Goal: Use online tool/utility: Utilize a website feature to perform a specific function

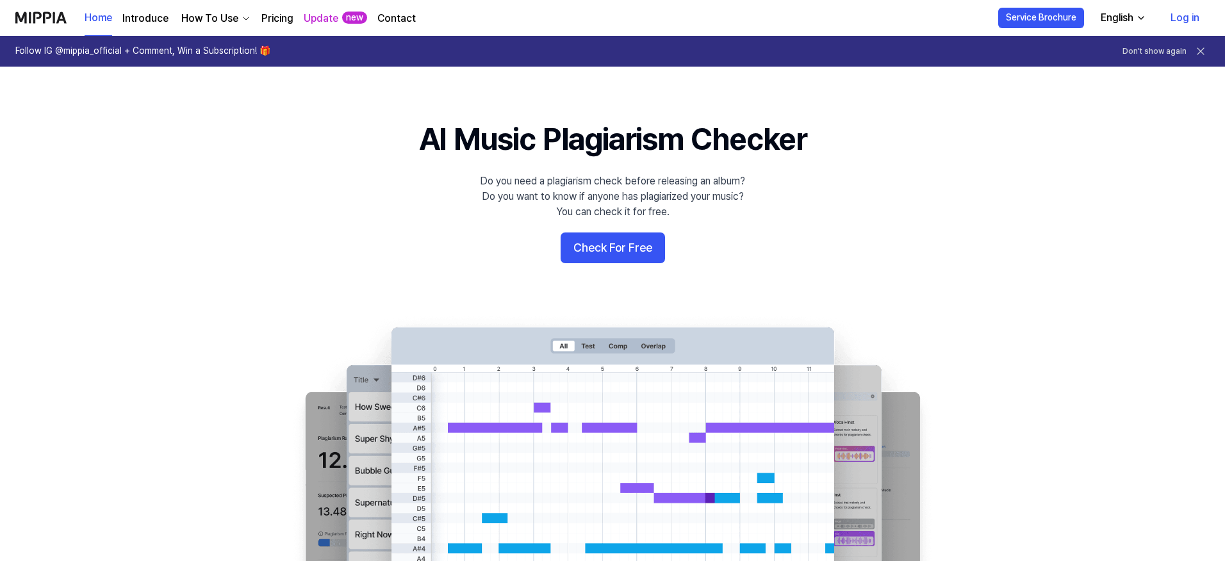
click at [613, 255] on button "Check For Free" at bounding box center [613, 248] width 104 height 31
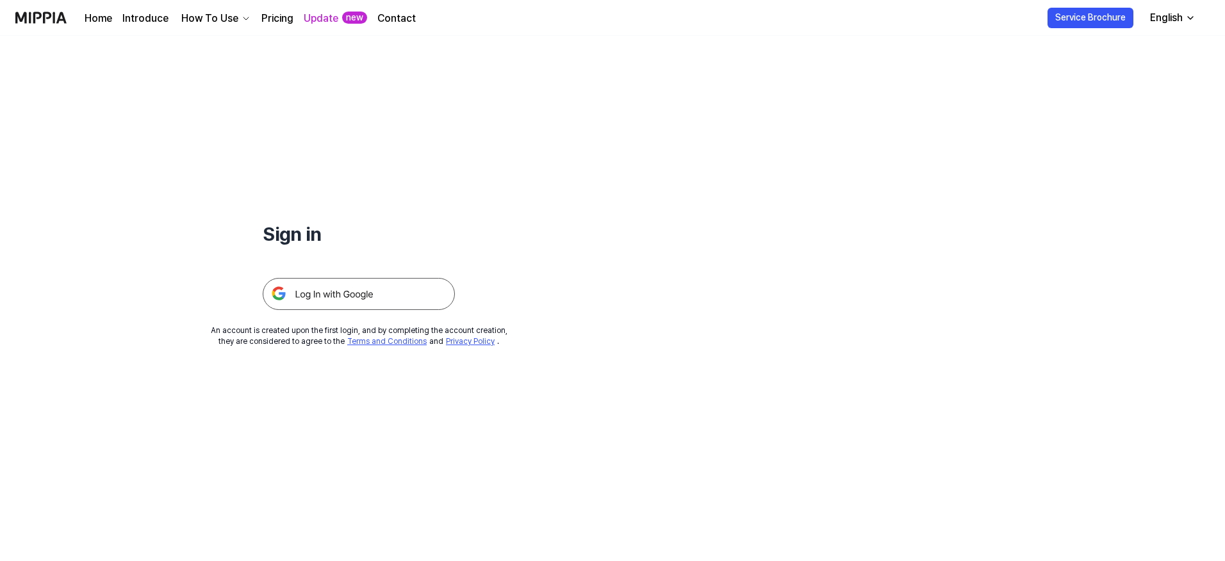
click at [406, 290] on img at bounding box center [359, 294] width 192 height 32
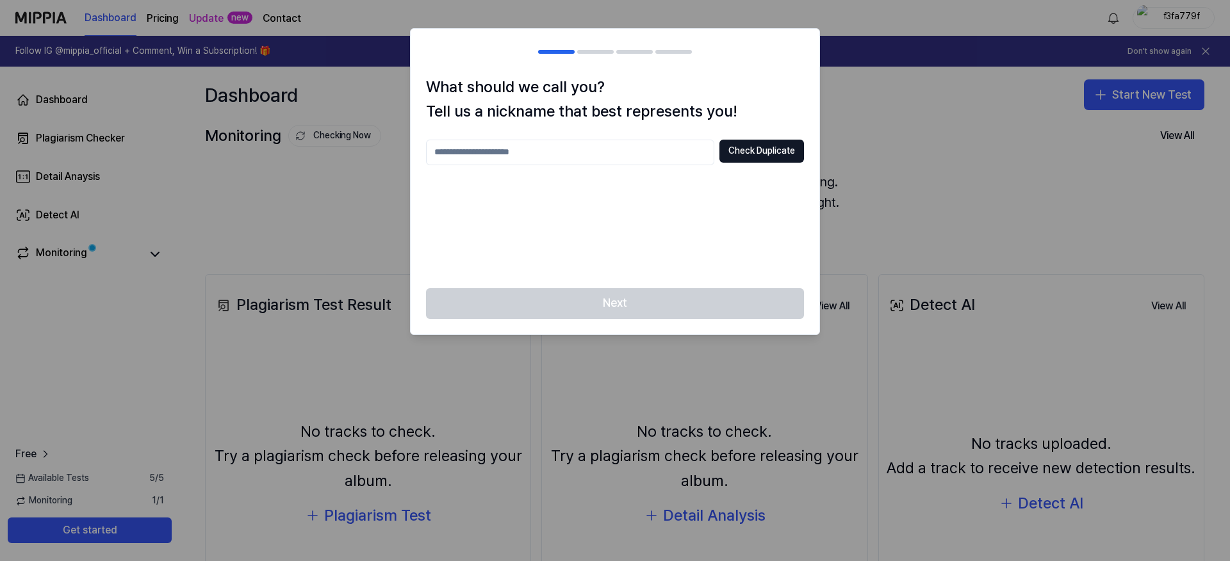
click at [852, 208] on div at bounding box center [615, 280] width 1230 height 561
click at [507, 136] on div "What should we call you? Tell us a nickname that best represents you! Check Dup…" at bounding box center [615, 181] width 409 height 213
click at [500, 146] on input "text" at bounding box center [570, 153] width 288 height 26
click at [374, 174] on div at bounding box center [615, 280] width 1230 height 561
click at [617, 305] on div "Next" at bounding box center [615, 311] width 409 height 46
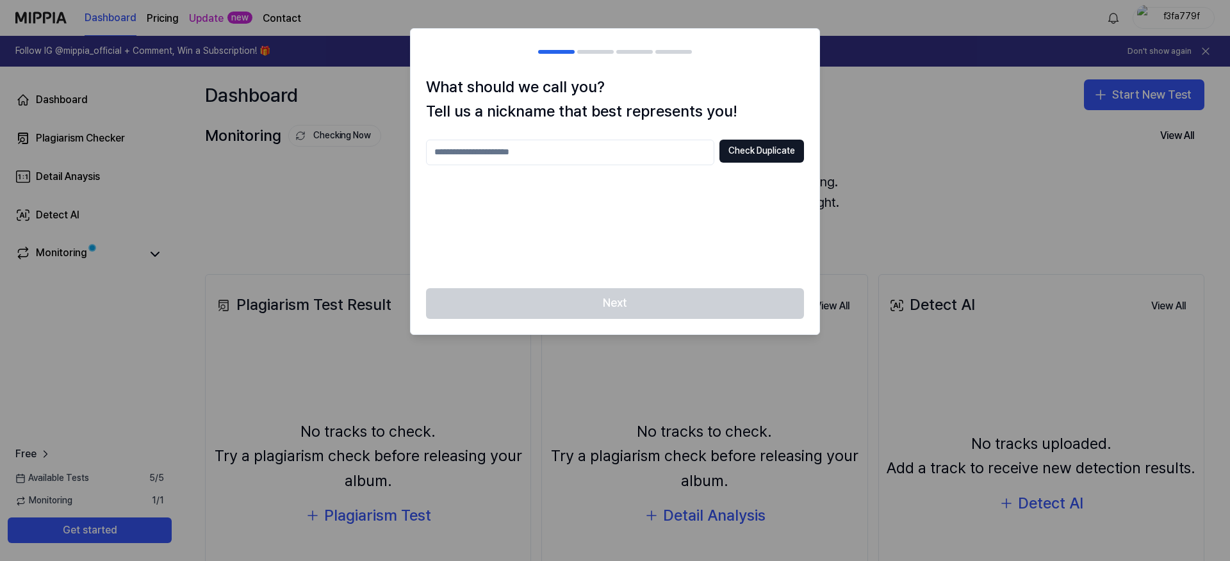
click at [333, 202] on div at bounding box center [615, 280] width 1230 height 561
click at [878, 149] on div at bounding box center [615, 280] width 1230 height 561
click at [620, 143] on input "text" at bounding box center [570, 153] width 288 height 26
click at [597, 147] on input "text" at bounding box center [570, 153] width 288 height 26
click at [596, 147] on input "***" at bounding box center [570, 153] width 288 height 26
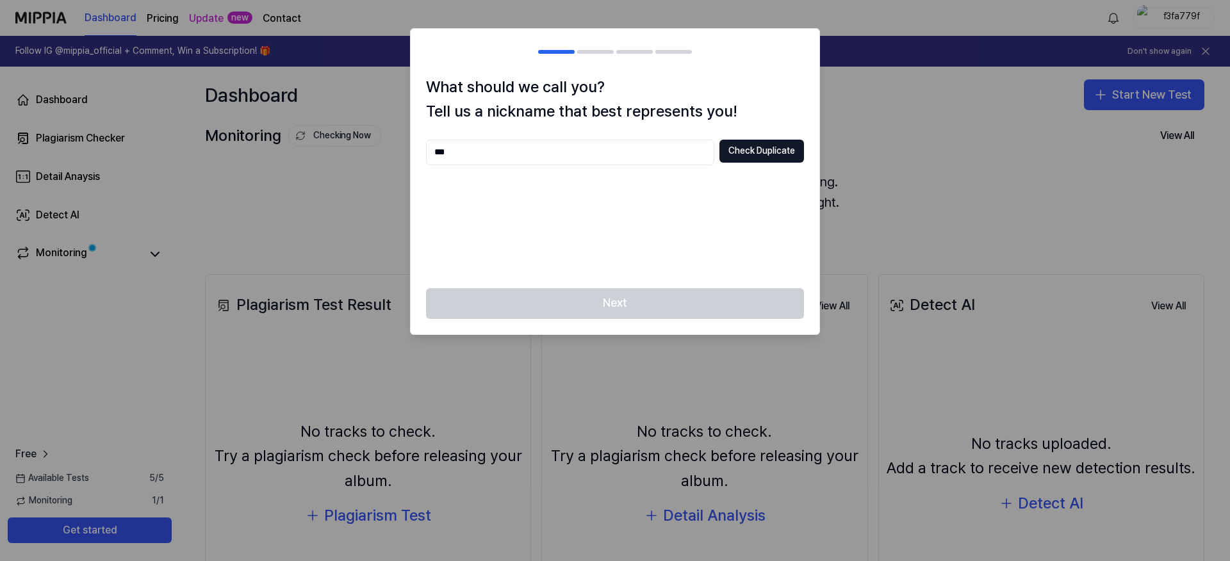
click at [596, 147] on input "***" at bounding box center [570, 153] width 288 height 26
type input "*******"
click at [784, 154] on button "Check Duplicate" at bounding box center [762, 151] width 85 height 23
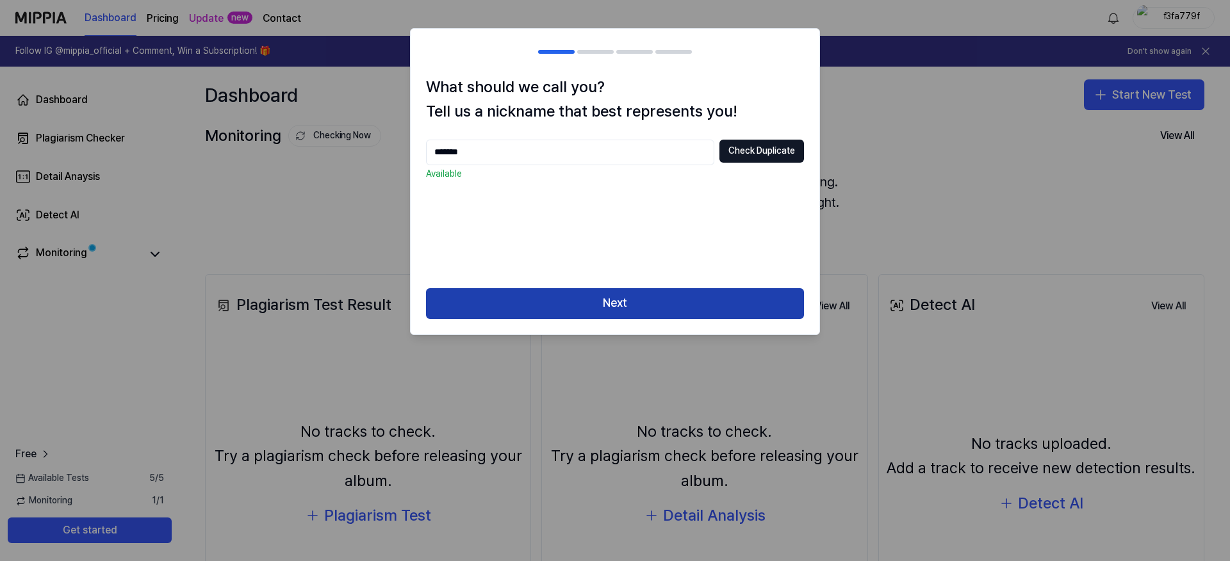
click at [675, 307] on button "Next" at bounding box center [615, 303] width 378 height 31
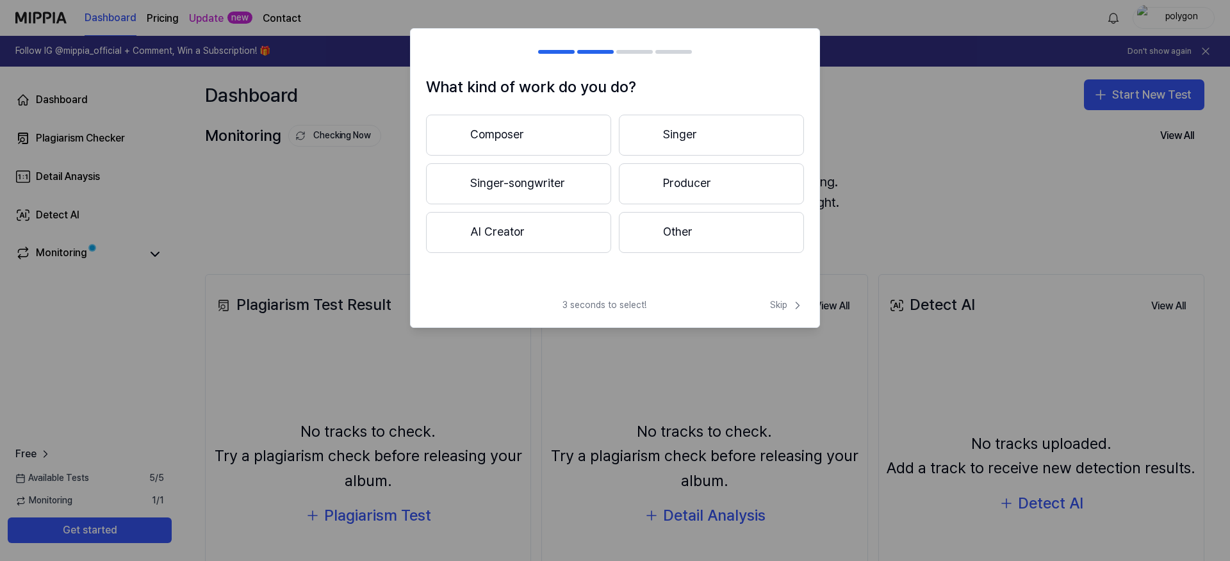
click at [575, 124] on button "Composer" at bounding box center [518, 135] width 185 height 41
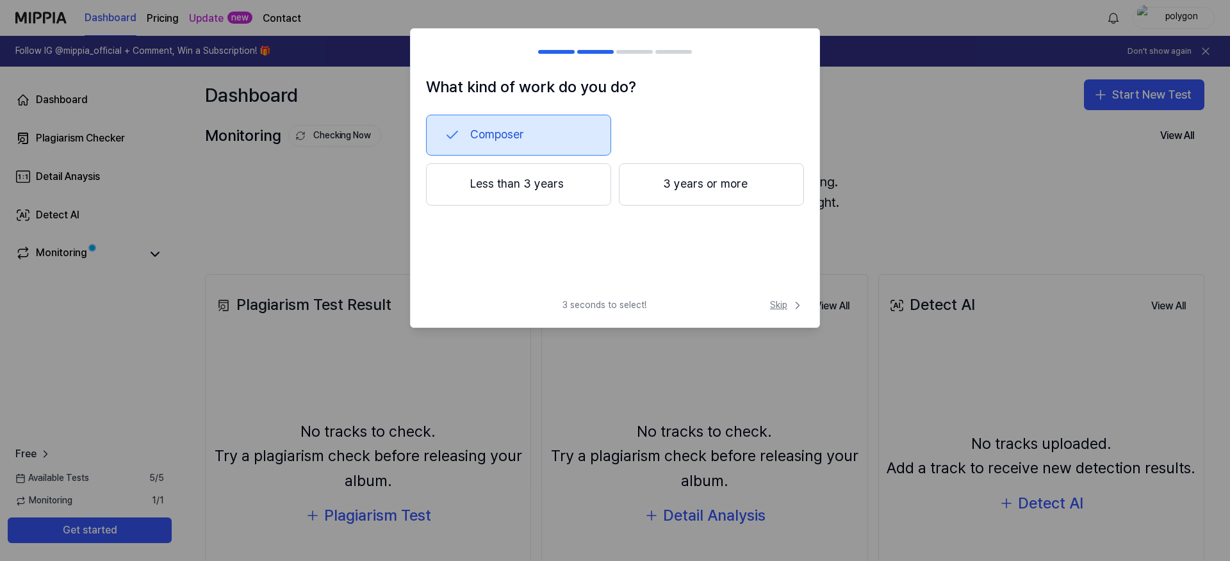
click at [794, 304] on icon at bounding box center [797, 305] width 13 height 13
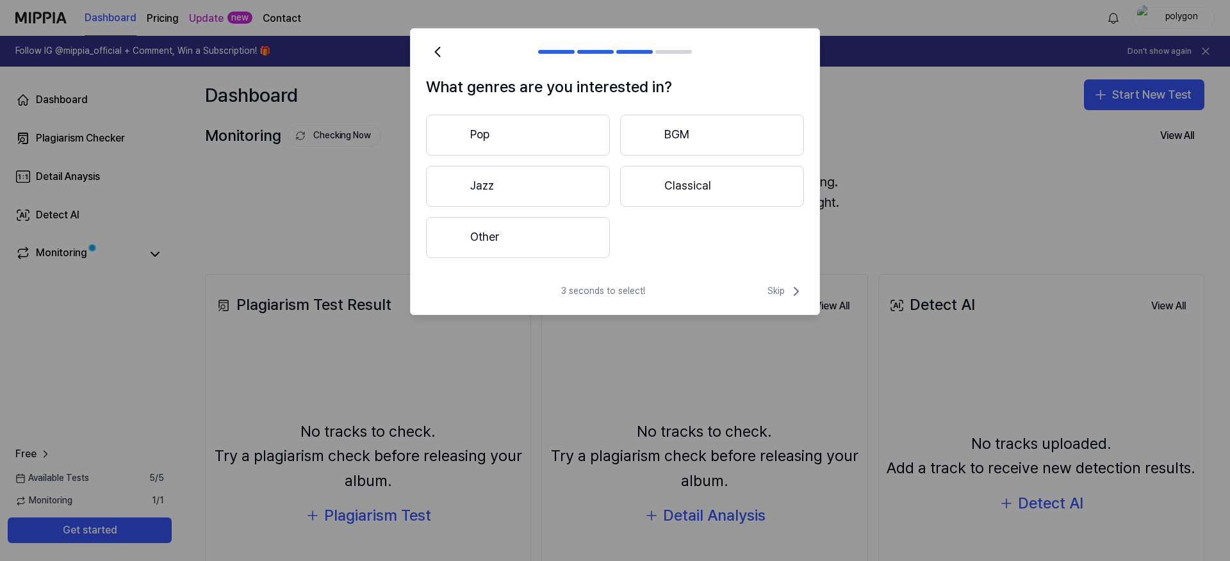
click at [539, 131] on button "Pop" at bounding box center [518, 135] width 184 height 41
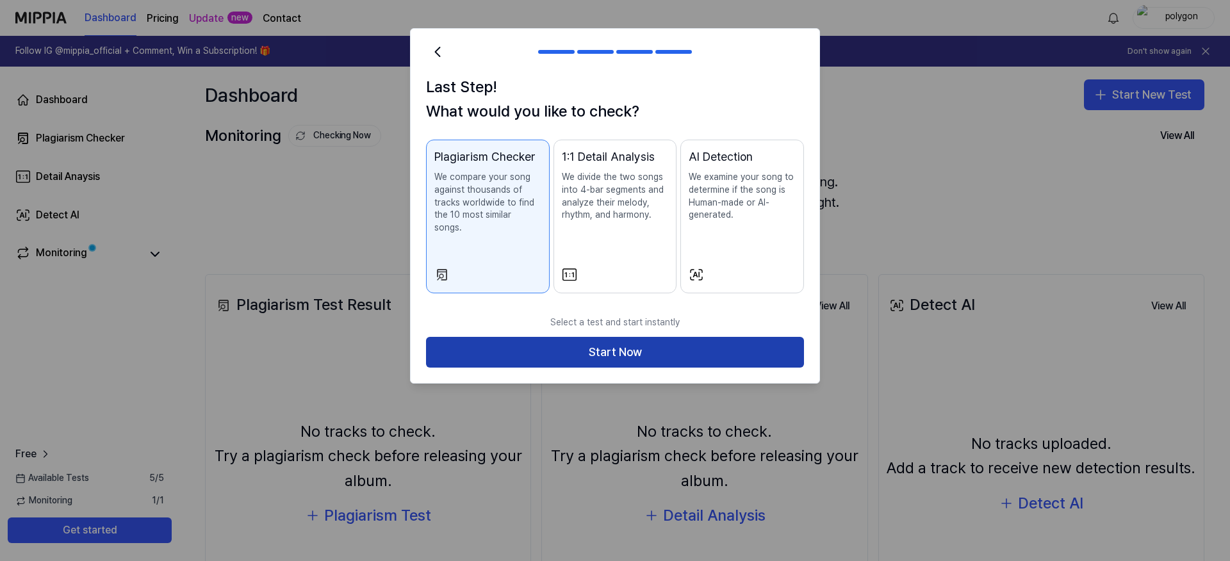
click at [684, 348] on button "Start Now" at bounding box center [615, 352] width 378 height 31
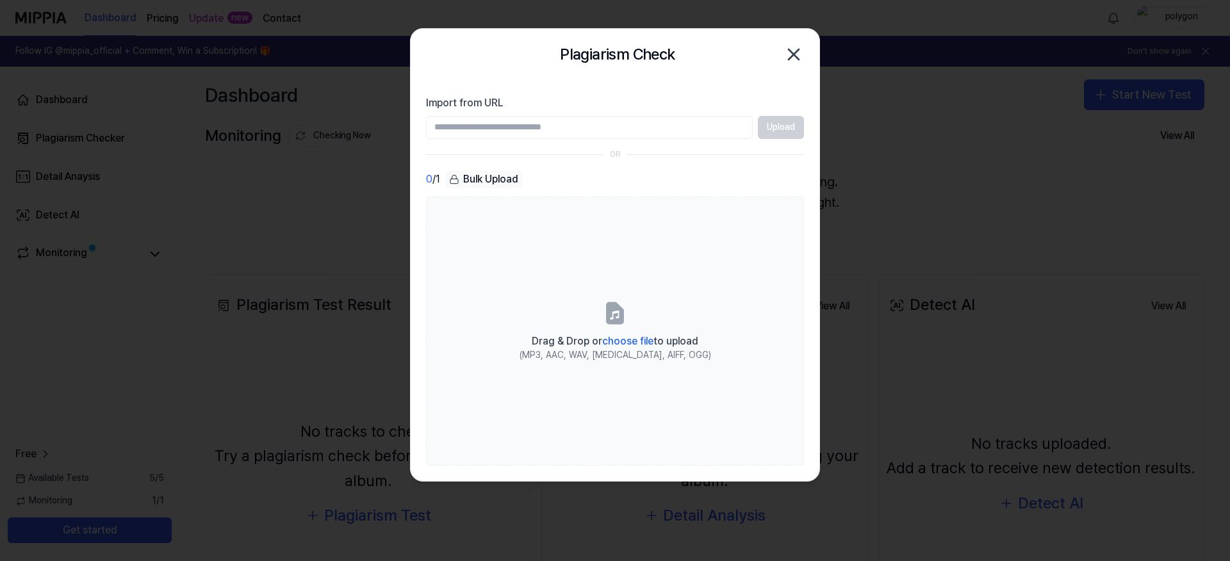
click at [805, 122] on section "Import from URL Upload OR 0 / 1 Bulk Upload Drag & Drop or choose file to uploa…" at bounding box center [615, 280] width 409 height 401
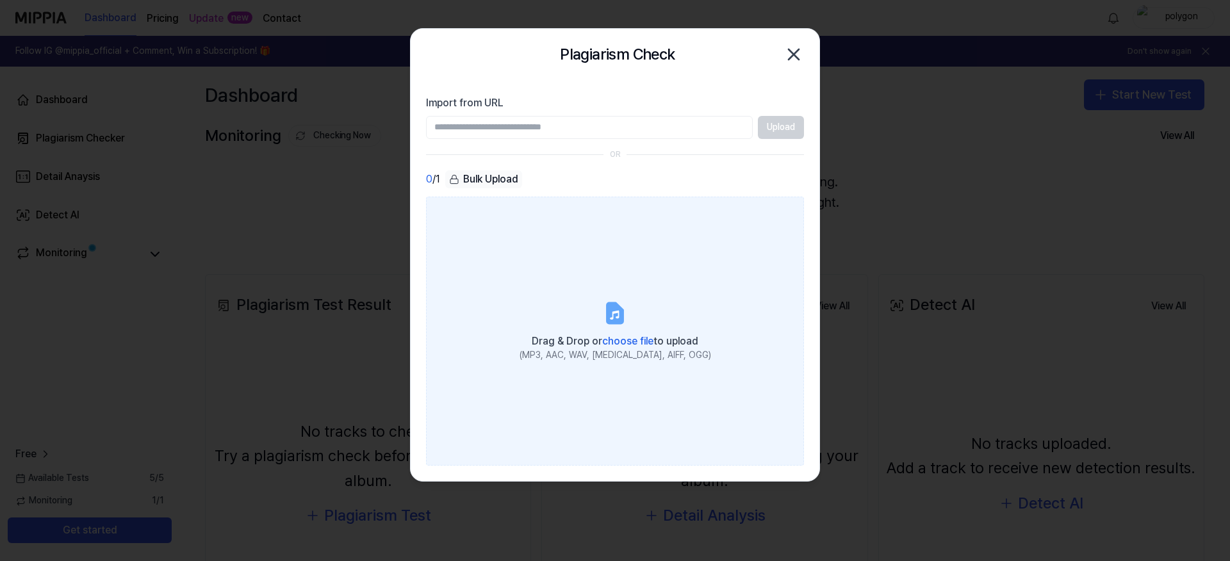
click at [474, 227] on label "Drag & Drop or choose file to upload (MP3, AAC, WAV, [MEDICAL_DATA], AIFF, OGG)" at bounding box center [615, 331] width 378 height 269
click at [0, 0] on input "Drag & Drop or choose file to upload (MP3, AAC, WAV, [MEDICAL_DATA], AIFF, OGG)" at bounding box center [0, 0] width 0 height 0
click at [614, 318] on icon at bounding box center [614, 313] width 15 height 20
click at [0, 0] on input "Drag & Drop or choose file to upload (MP3, AAC, WAV, [MEDICAL_DATA], AIFF, OGG)" at bounding box center [0, 0] width 0 height 0
click at [628, 313] on label "Drag & Drop or choose file to upload (MP3, AAC, WAV, [MEDICAL_DATA], AIFF, OGG)" at bounding box center [615, 331] width 378 height 269
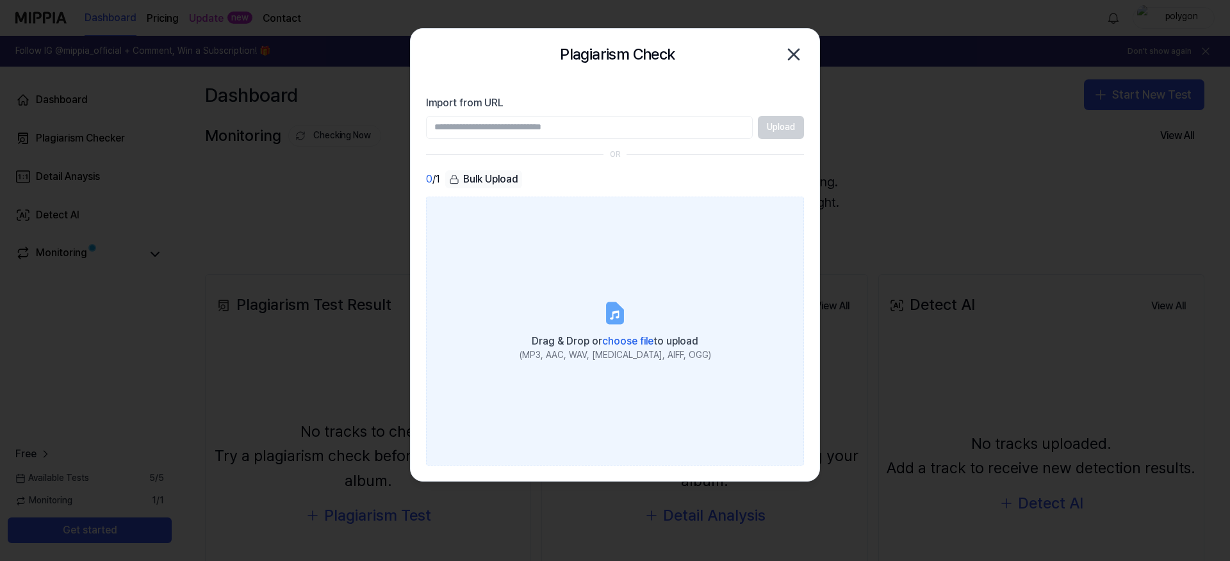
click at [0, 0] on input "Drag & Drop or choose file to upload (MP3, AAC, WAV, [MEDICAL_DATA], AIFF, OGG)" at bounding box center [0, 0] width 0 height 0
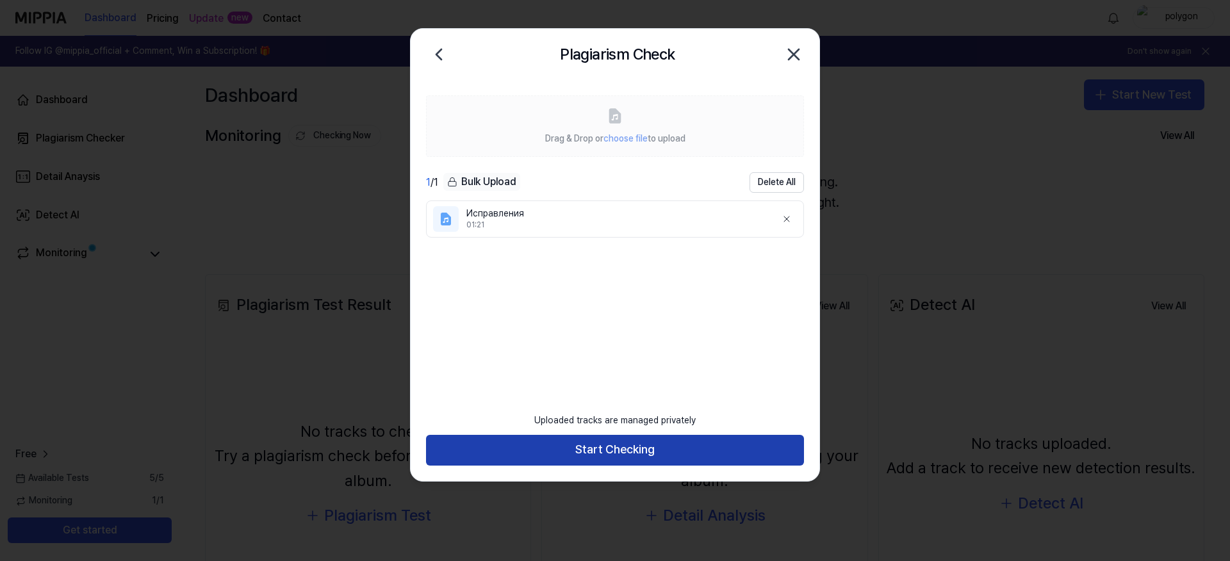
click at [666, 450] on button "Start Checking" at bounding box center [615, 450] width 378 height 31
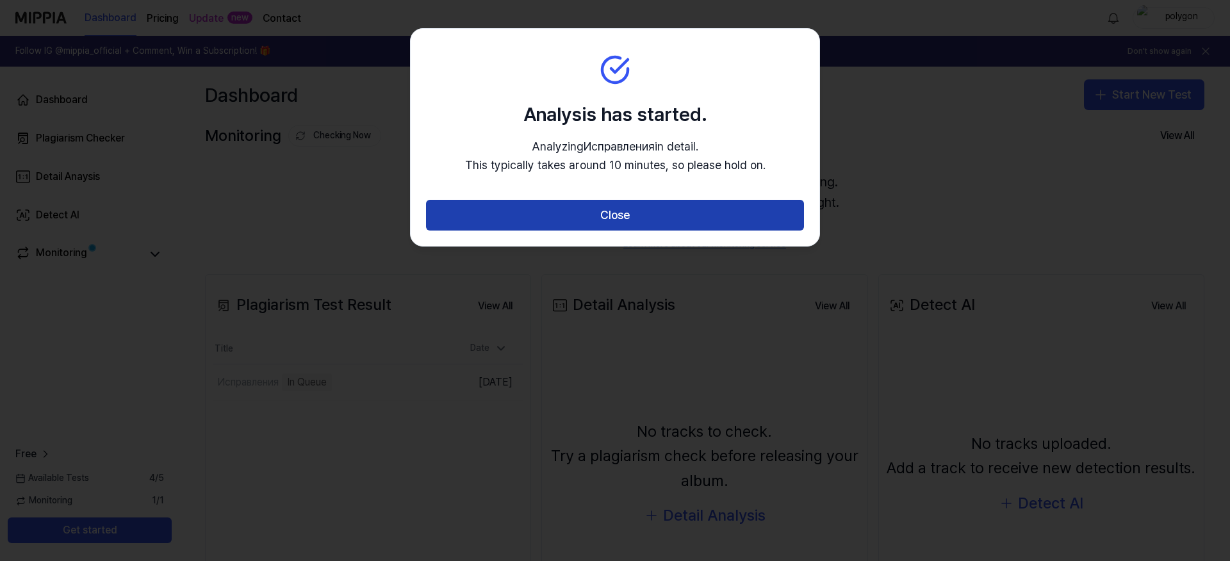
click at [615, 212] on button "Close" at bounding box center [615, 215] width 378 height 31
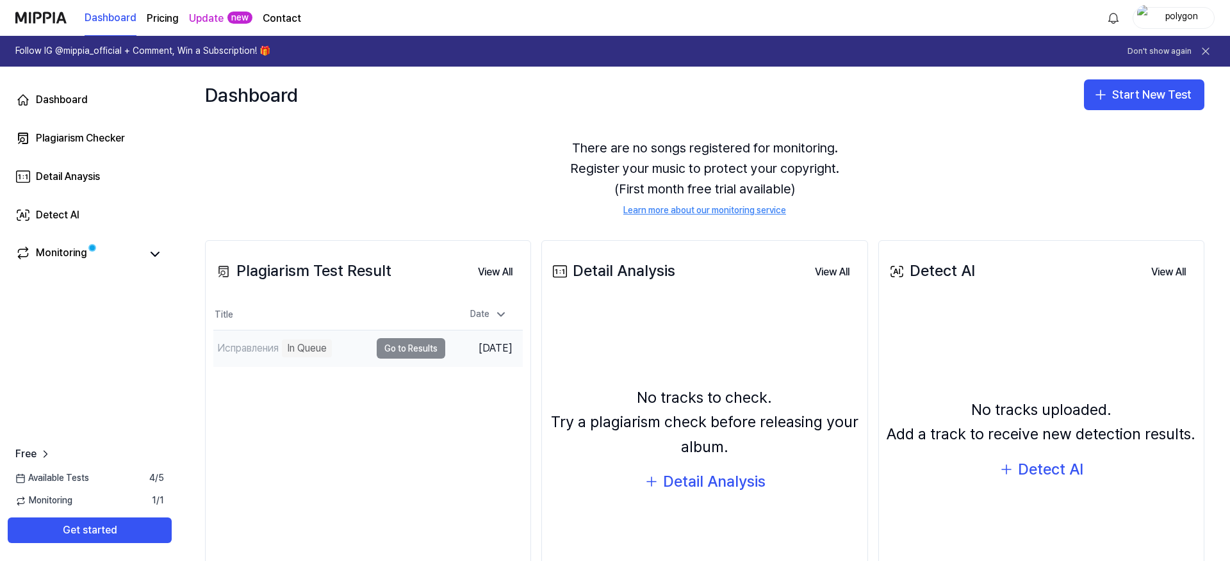
scroll to position [77, 0]
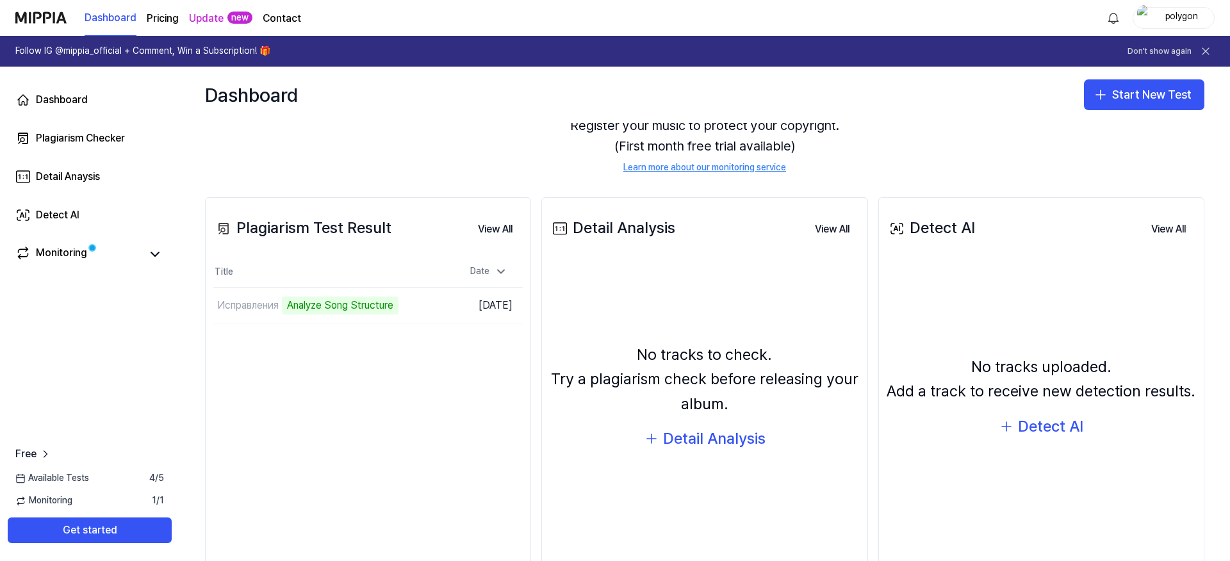
click at [570, 311] on div "No tracks to check. Try a plagiarism check before releasing your album. Detail …" at bounding box center [704, 397] width 309 height 260
click at [529, 311] on div "Plagiarism Test Result View All Plagiarism Test Result Title Date Исправления A…" at bounding box center [368, 388] width 326 height 382
click at [402, 309] on td "Исправления Analyze Music Notes Go to Results" at bounding box center [329, 306] width 232 height 36
click at [152, 250] on icon at bounding box center [154, 254] width 15 height 15
click at [391, 295] on td "Исправления Analyze Music Notes Go to Results" at bounding box center [329, 306] width 232 height 36
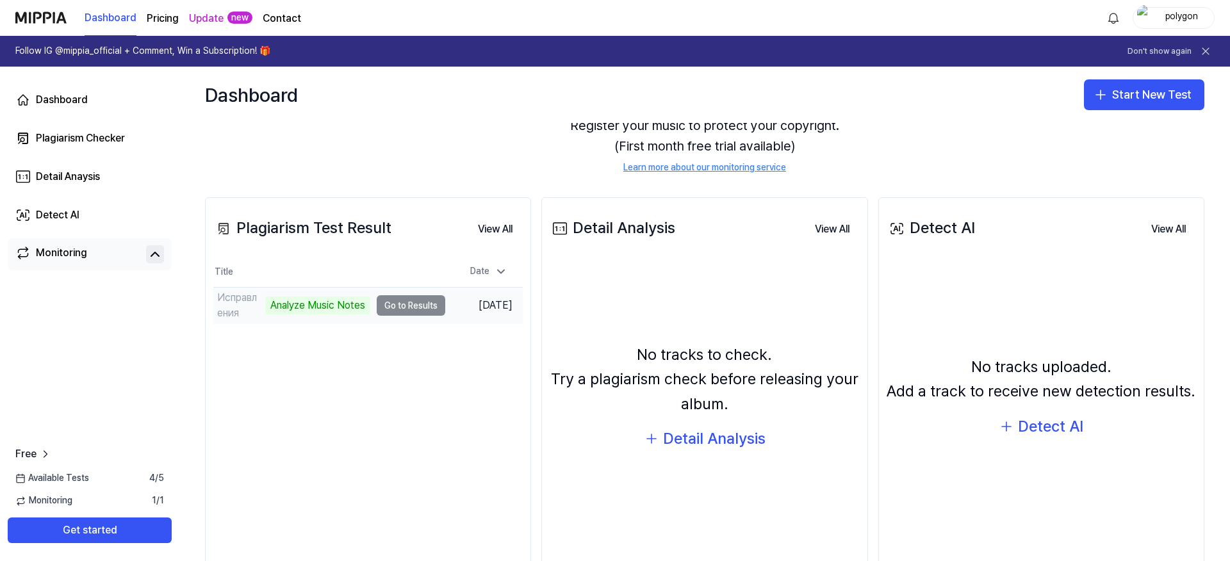
click at [393, 302] on td "Исправления Analyze Music Notes Go to Results" at bounding box center [329, 306] width 232 height 36
click at [383, 308] on button "Go to Results" at bounding box center [411, 305] width 69 height 21
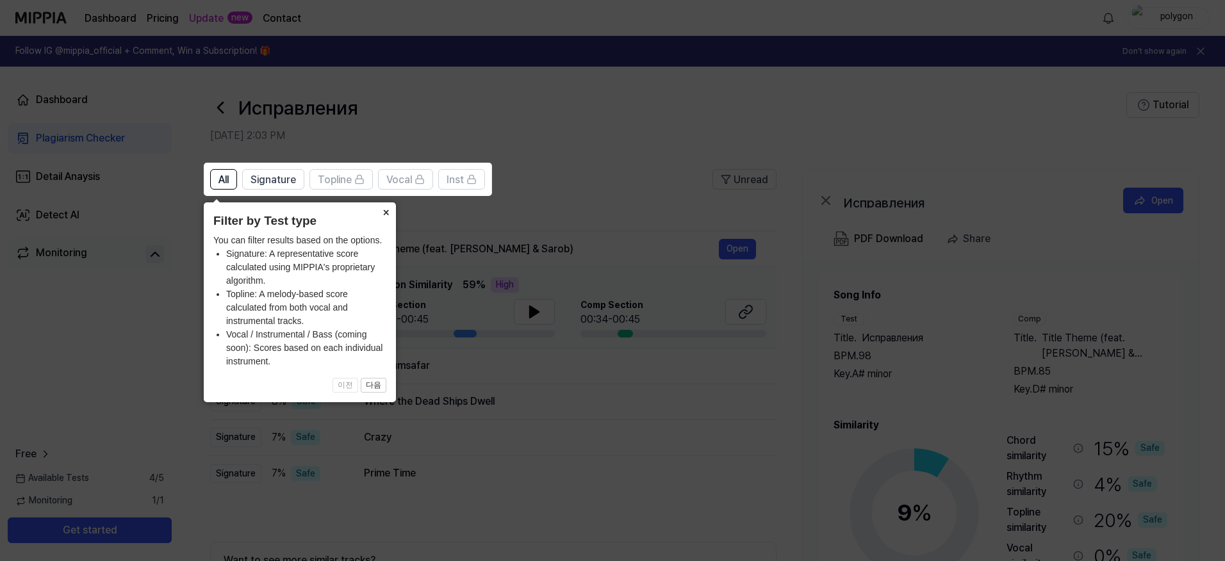
click at [670, 123] on icon at bounding box center [615, 280] width 1230 height 561
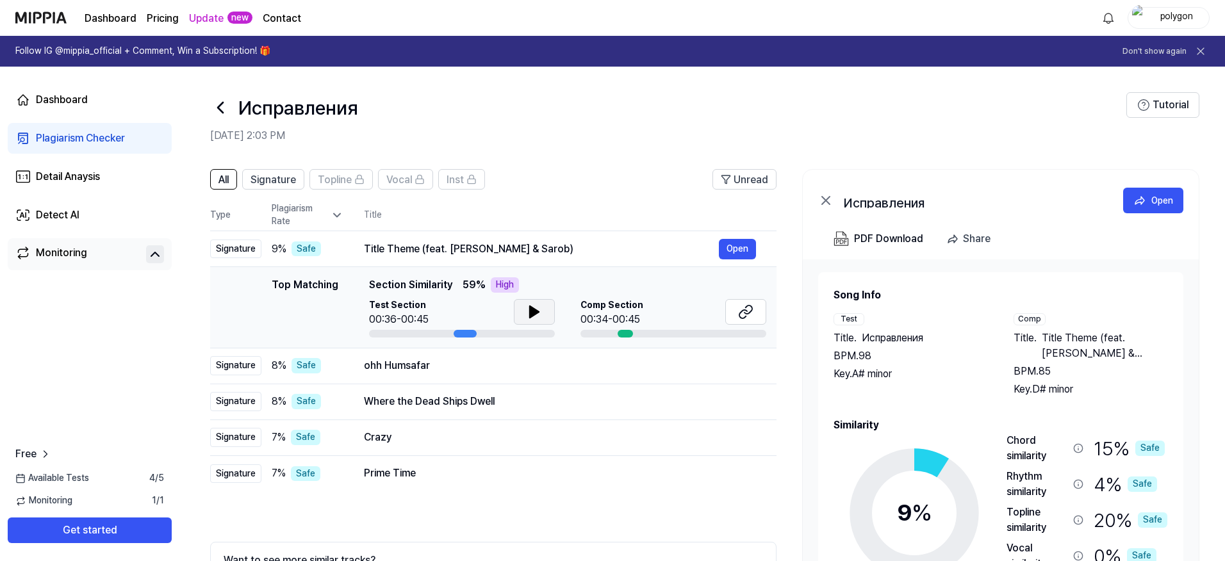
click at [530, 313] on icon at bounding box center [534, 312] width 9 height 12
click at [727, 247] on button "Open" at bounding box center [737, 249] width 37 height 21
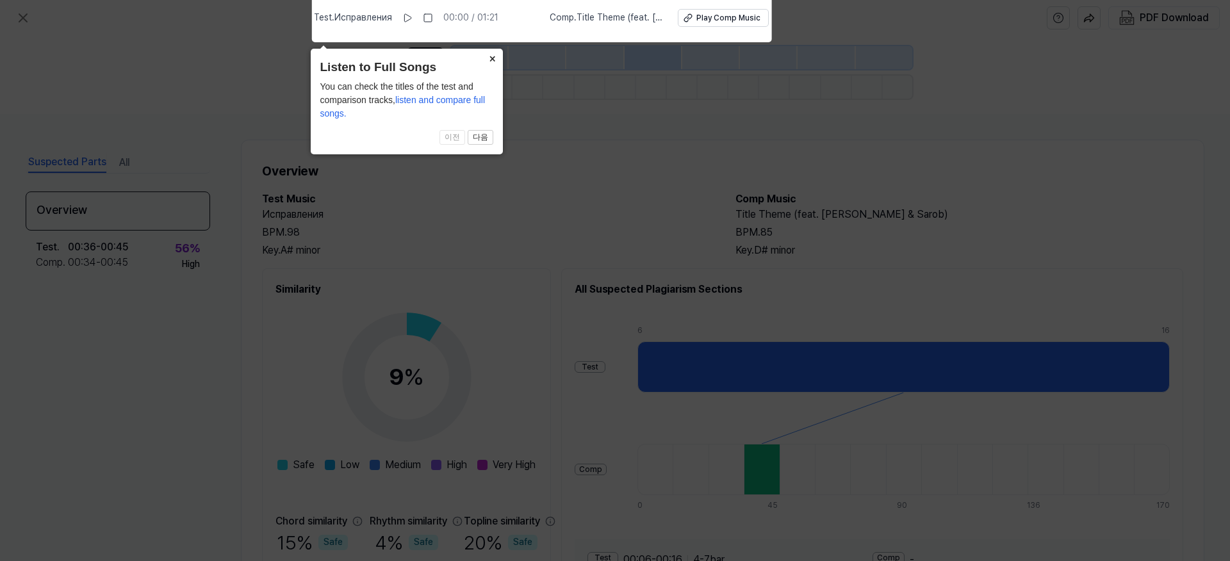
click at [949, 113] on icon at bounding box center [615, 278] width 1230 height 568
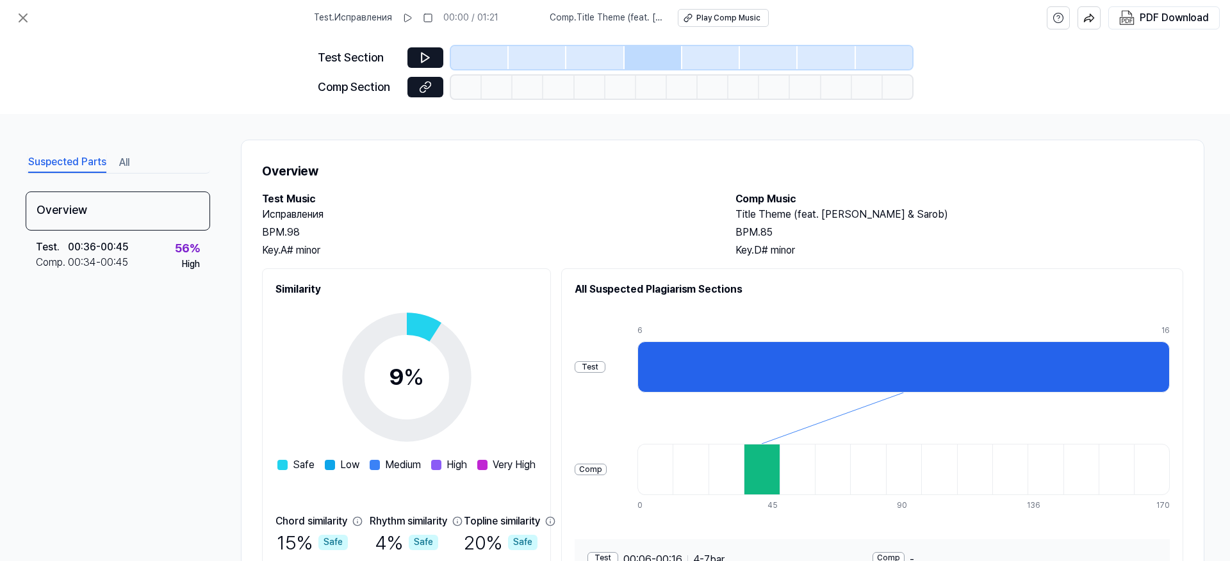
drag, startPoint x: 573, startPoint y: 349, endPoint x: 566, endPoint y: 340, distance: 10.5
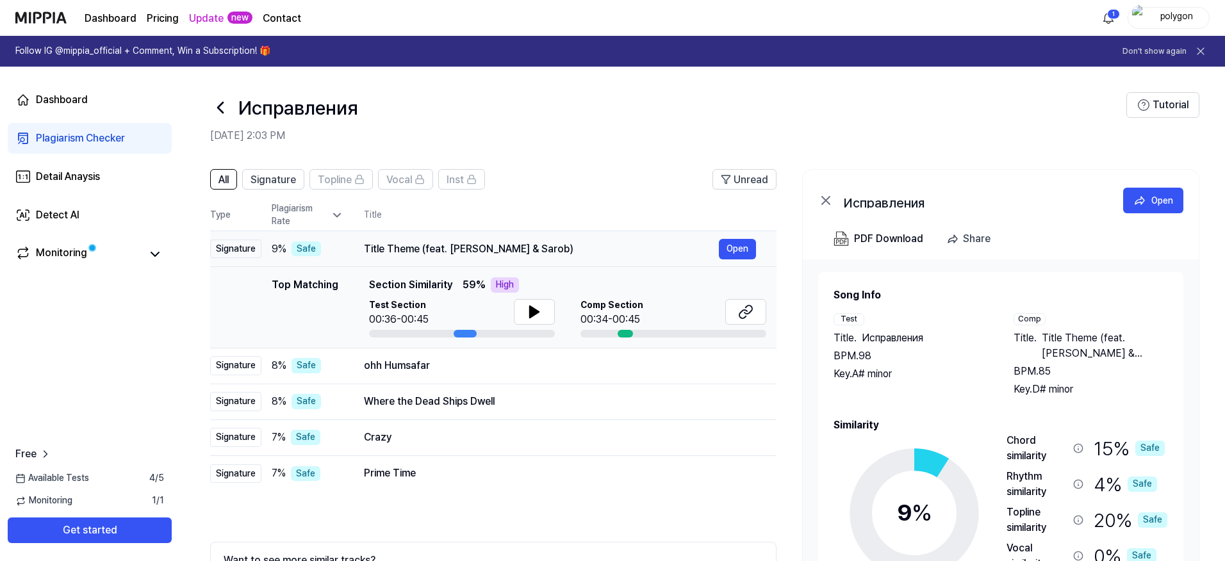
drag, startPoint x: 561, startPoint y: 251, endPoint x: 389, endPoint y: 247, distance: 171.8
click at [393, 249] on div "Title Theme (feat. [PERSON_NAME] & Sarob)" at bounding box center [541, 249] width 355 height 15
drag, startPoint x: 365, startPoint y: 245, endPoint x: 545, endPoint y: 245, distance: 179.4
click at [545, 245] on div "Title Theme (feat. [PERSON_NAME] & Sarob)" at bounding box center [541, 249] width 355 height 15
click at [616, 309] on span "Comp Section" at bounding box center [611, 305] width 63 height 13
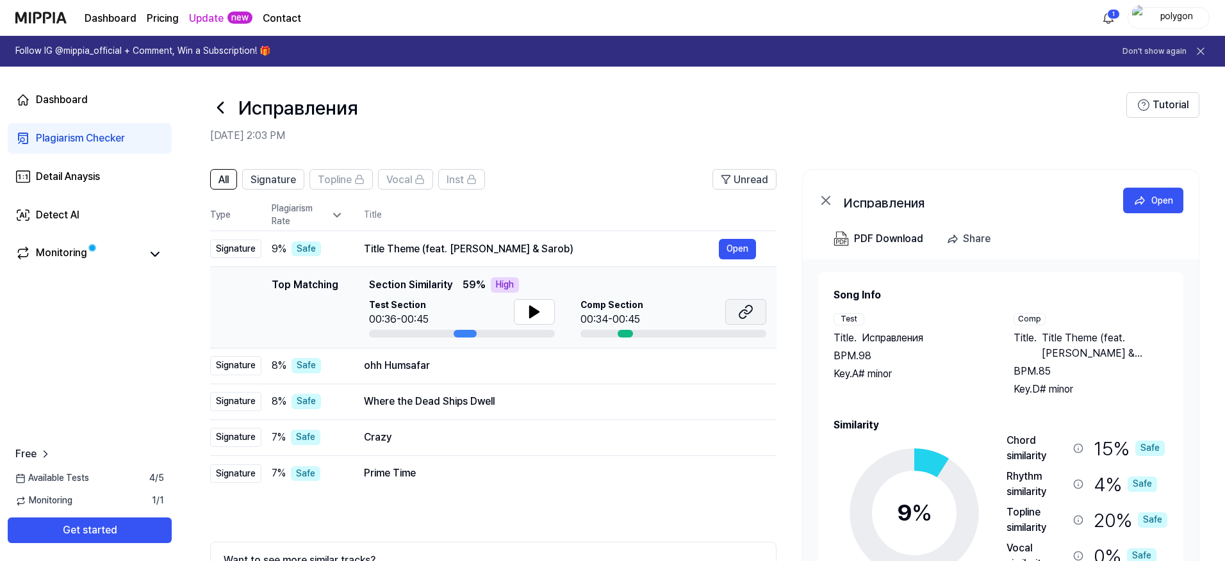
click at [753, 309] on icon at bounding box center [745, 311] width 15 height 15
click at [739, 366] on button "Open" at bounding box center [737, 366] width 37 height 21
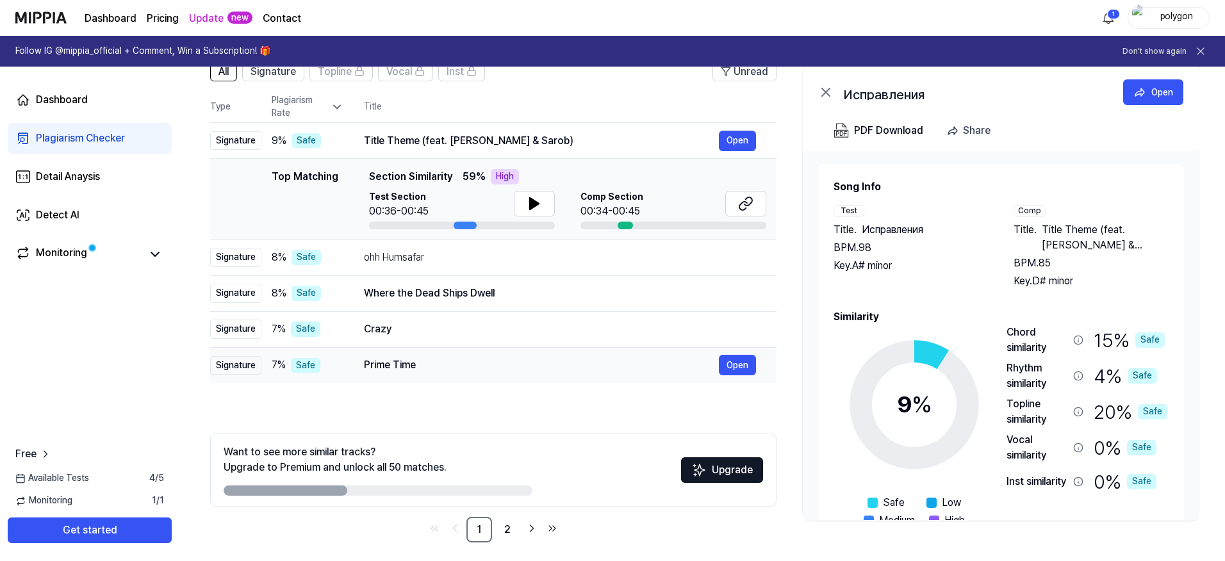
scroll to position [115, 0]
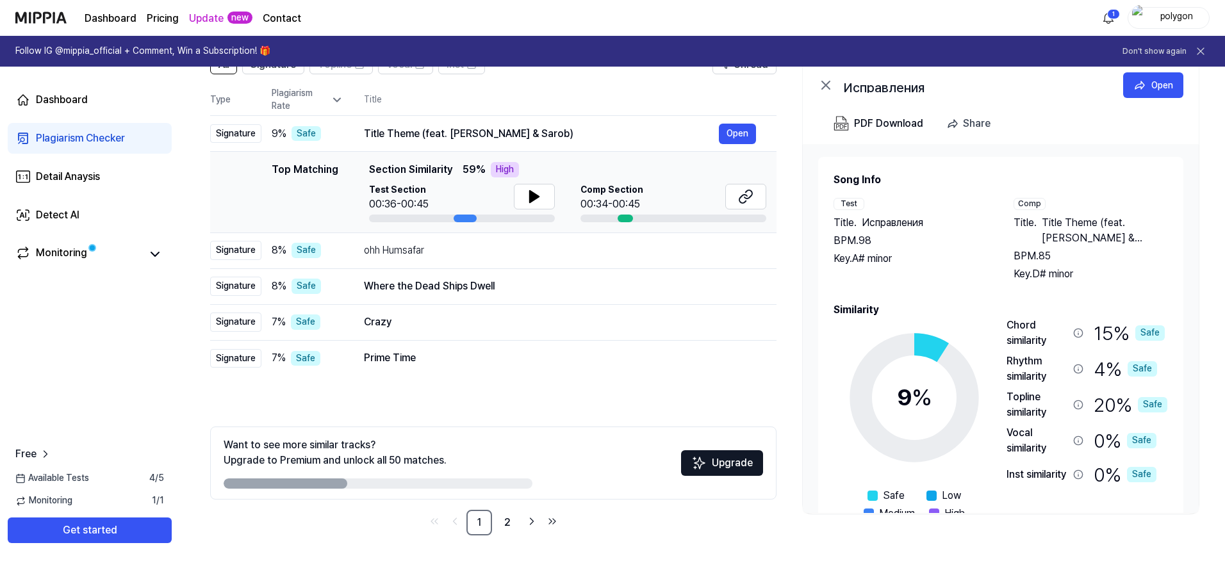
drag, startPoint x: 302, startPoint y: 487, endPoint x: 412, endPoint y: 487, distance: 109.6
click at [412, 487] on div at bounding box center [378, 484] width 309 height 10
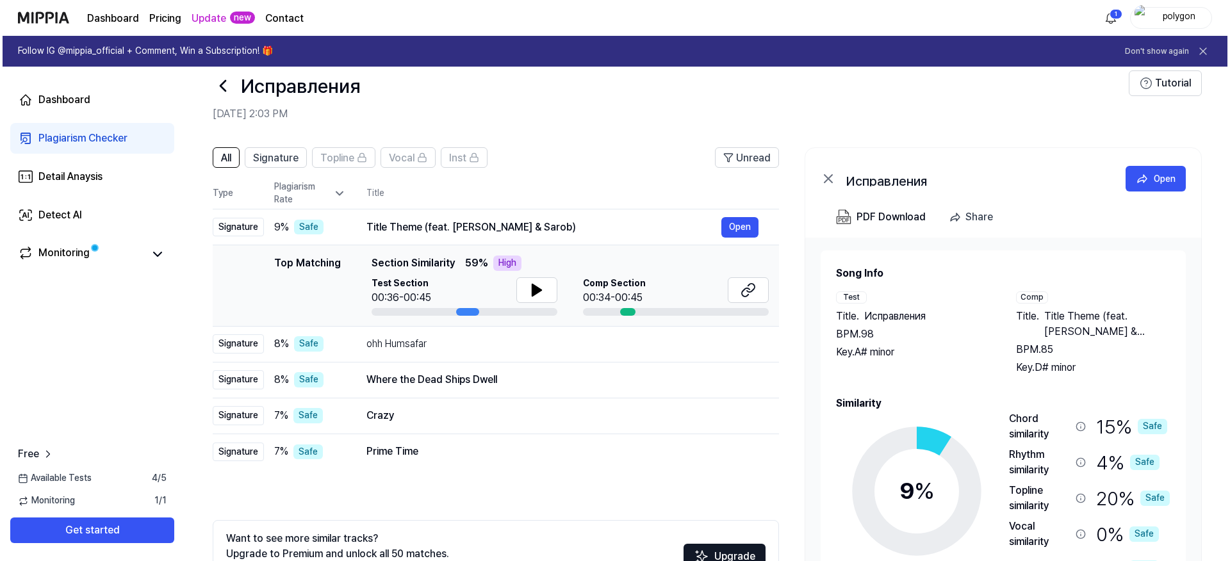
scroll to position [0, 0]
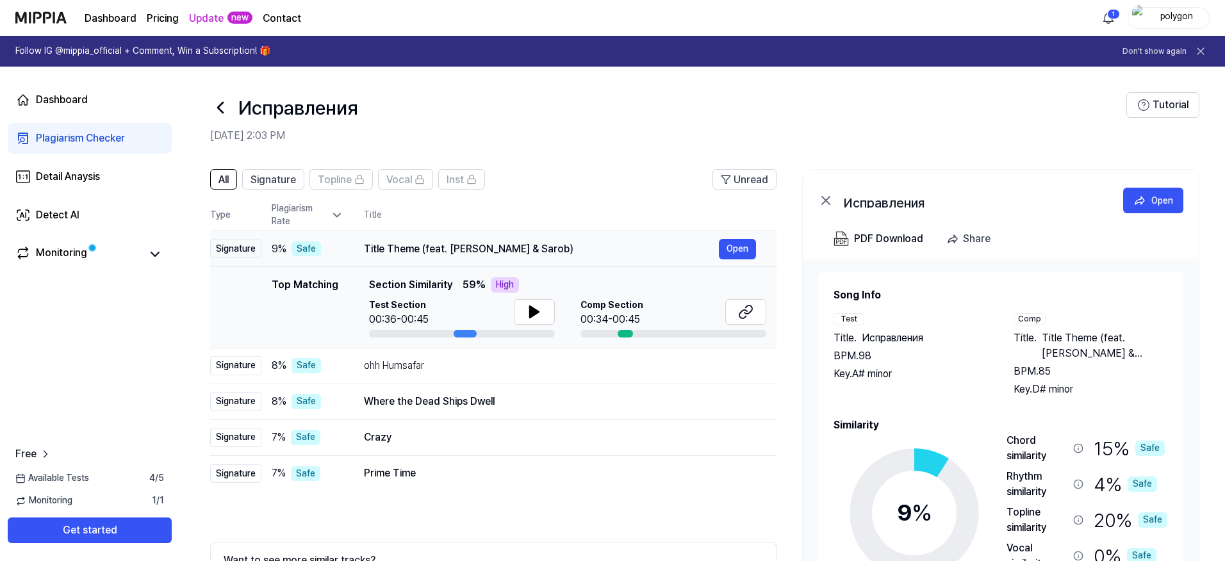
drag, startPoint x: 366, startPoint y: 247, endPoint x: 536, endPoint y: 247, distance: 170.4
click at [536, 247] on div "Title Theme (feat. [PERSON_NAME] & Sarob)" at bounding box center [541, 249] width 355 height 15
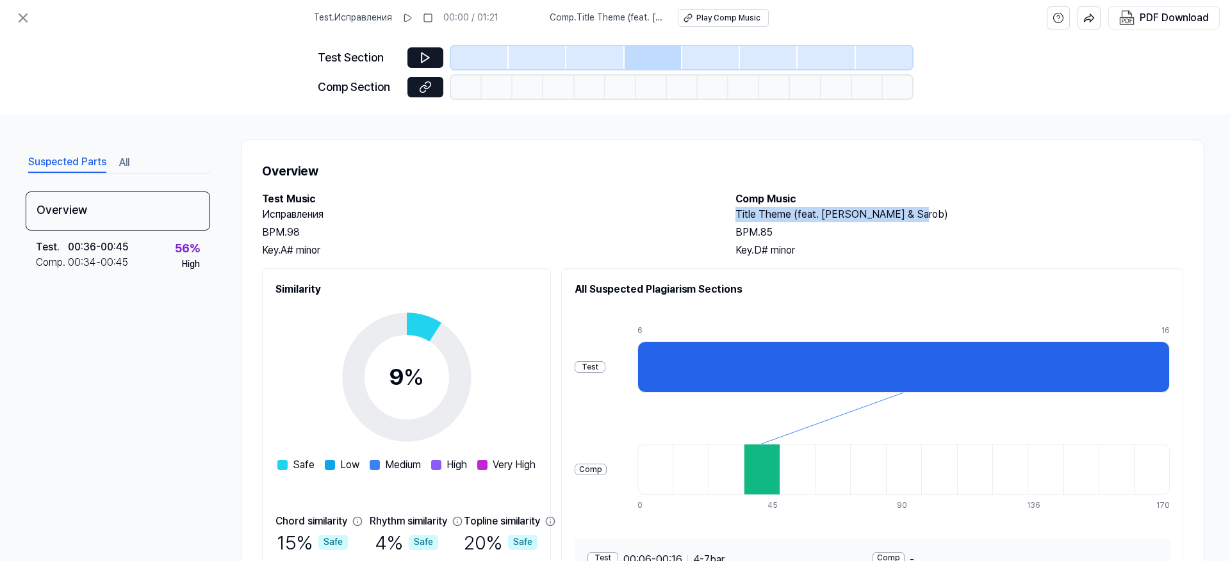
drag, startPoint x: 726, startPoint y: 209, endPoint x: 919, endPoint y: 213, distance: 193.5
click at [919, 213] on div "Test Music Исправления BPM. 98 Key. A# minor Comp Music Title Theme (feat. [PER…" at bounding box center [722, 225] width 921 height 67
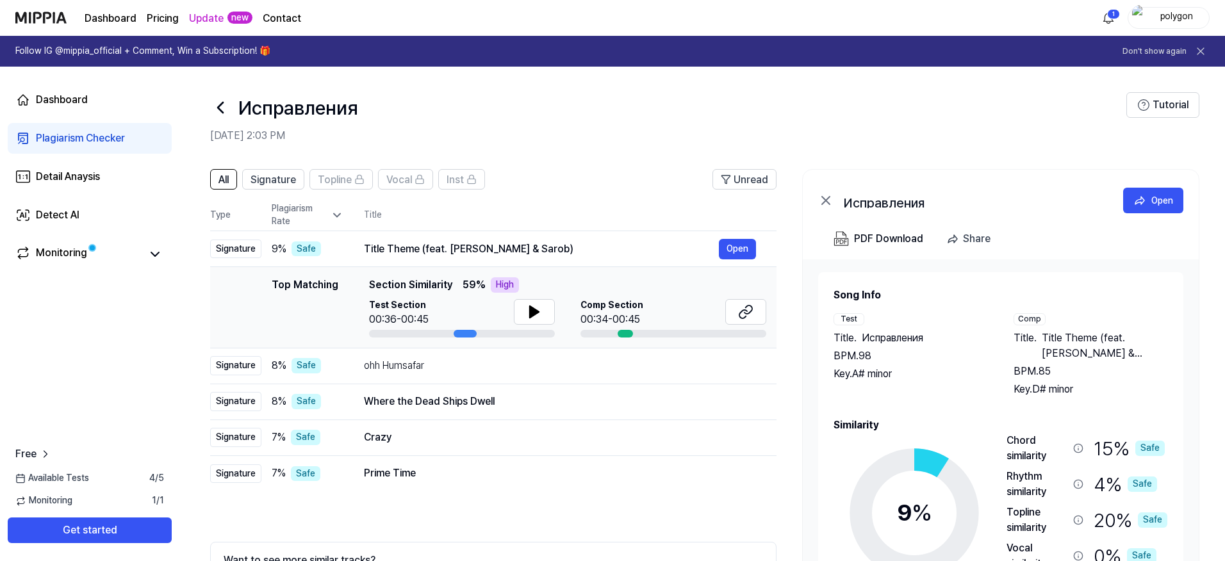
click at [214, 113] on icon at bounding box center [220, 107] width 21 height 21
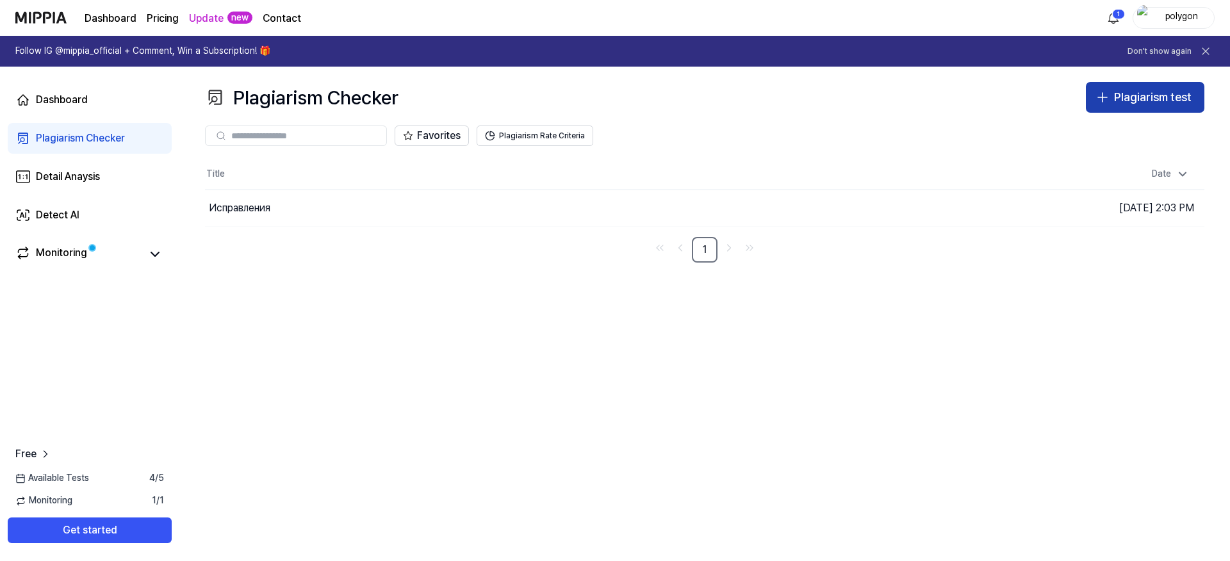
click at [1134, 99] on div "Plagiarism test" at bounding box center [1153, 97] width 78 height 19
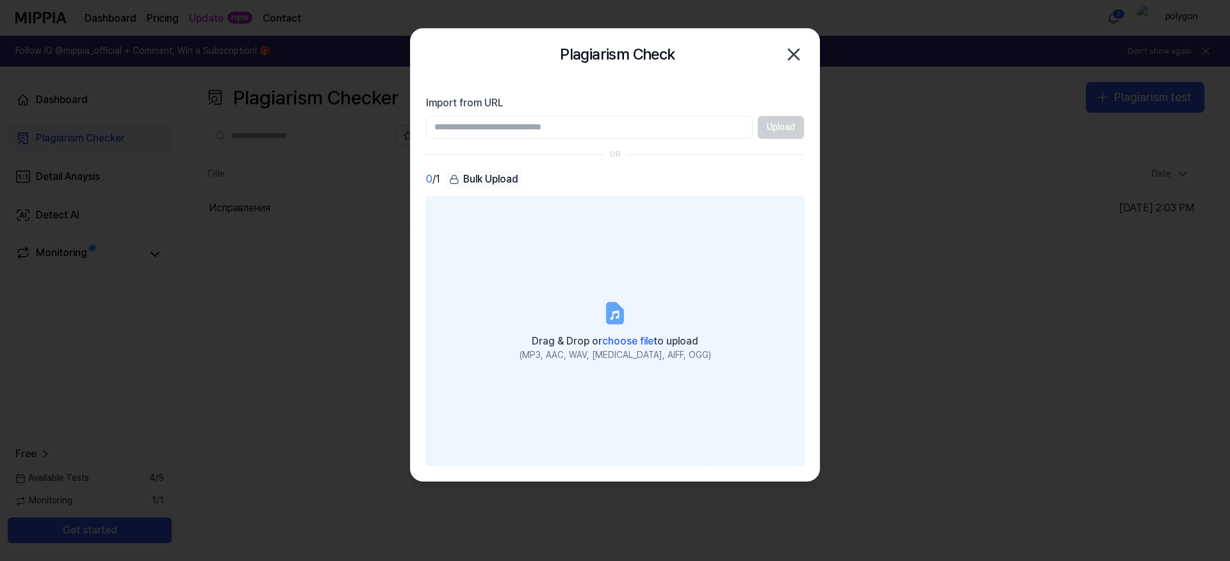
click at [623, 311] on icon at bounding box center [614, 313] width 15 height 20
click at [0, 0] on input "Drag & Drop or choose file to upload (MP3, AAC, WAV, [MEDICAL_DATA], AIFF, OGG)" at bounding box center [0, 0] width 0 height 0
click at [621, 339] on span "choose file" at bounding box center [627, 341] width 51 height 12
click at [0, 0] on input "Drag & Drop or choose file to upload (MP3, AAC, WAV, [MEDICAL_DATA], AIFF, OGG)" at bounding box center [0, 0] width 0 height 0
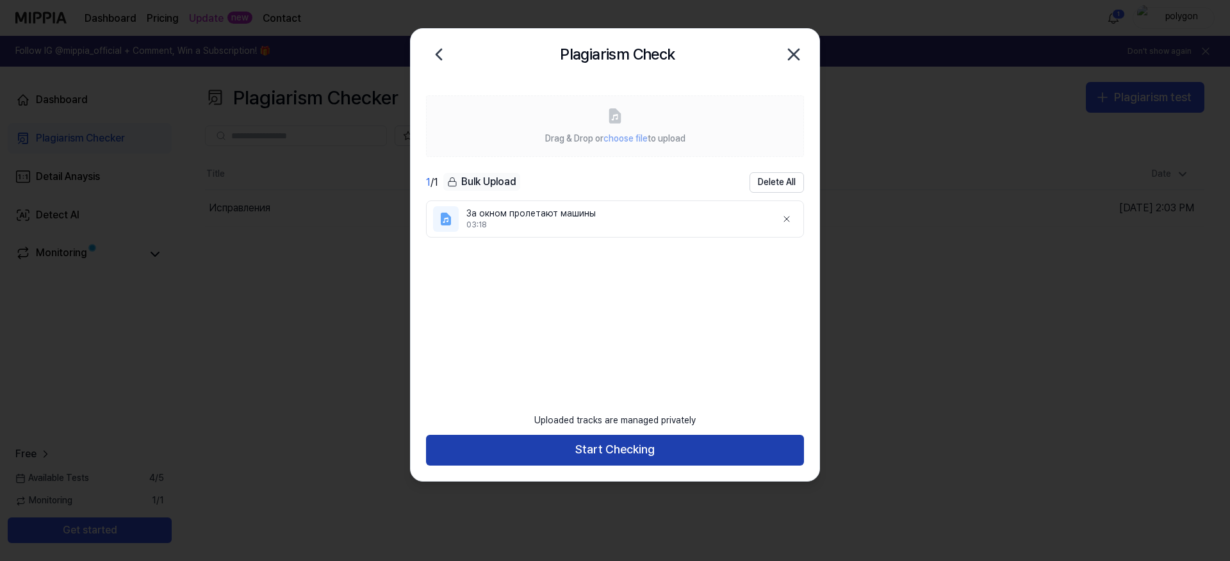
click at [678, 459] on button "Start Checking" at bounding box center [615, 450] width 378 height 31
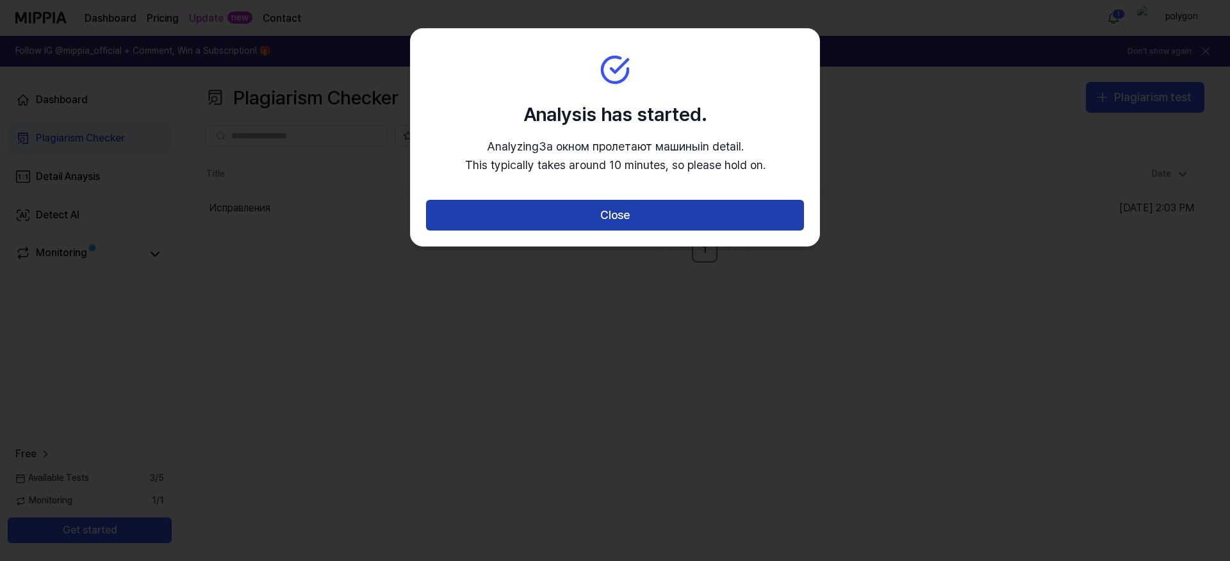
click at [632, 223] on button "Close" at bounding box center [615, 215] width 378 height 31
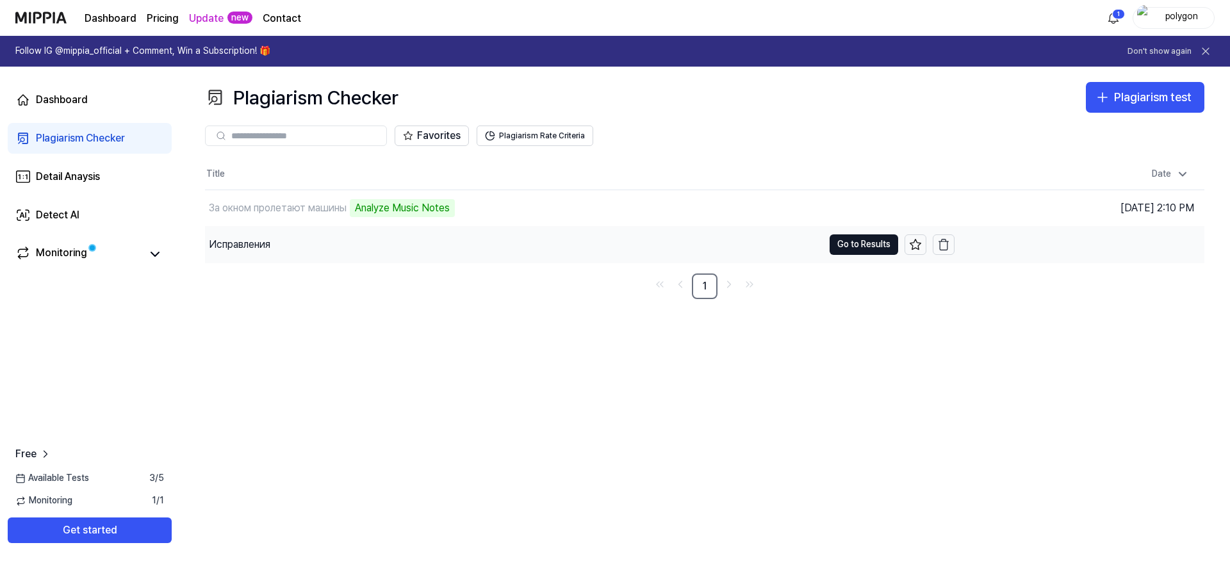
click at [598, 249] on div "Исправления" at bounding box center [514, 245] width 618 height 36
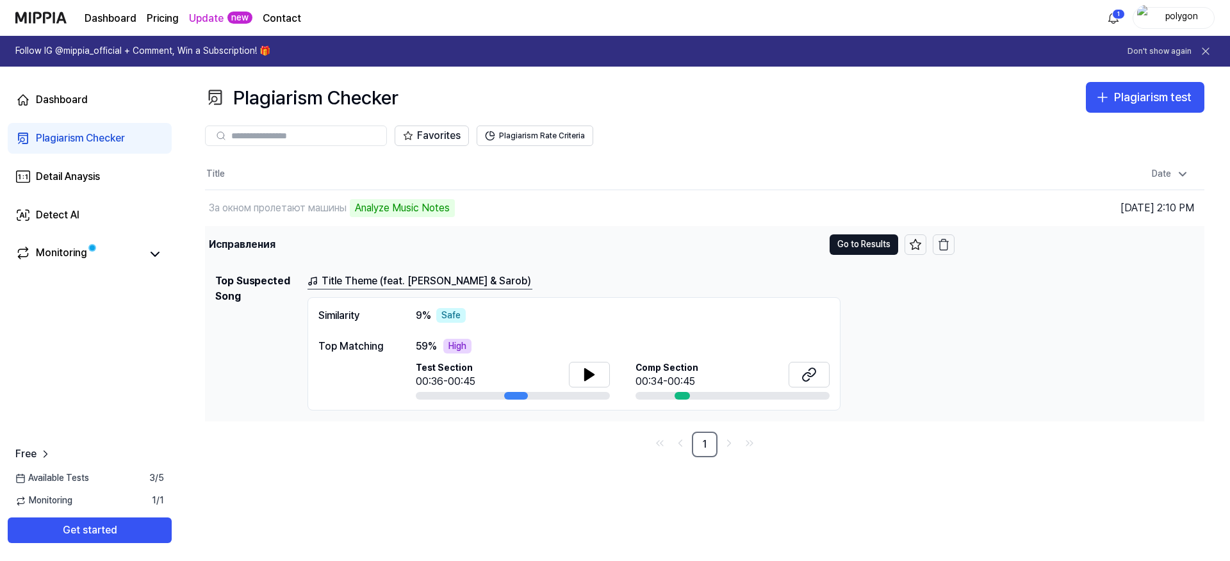
click at [598, 249] on div "Исправления" at bounding box center [514, 245] width 618 height 36
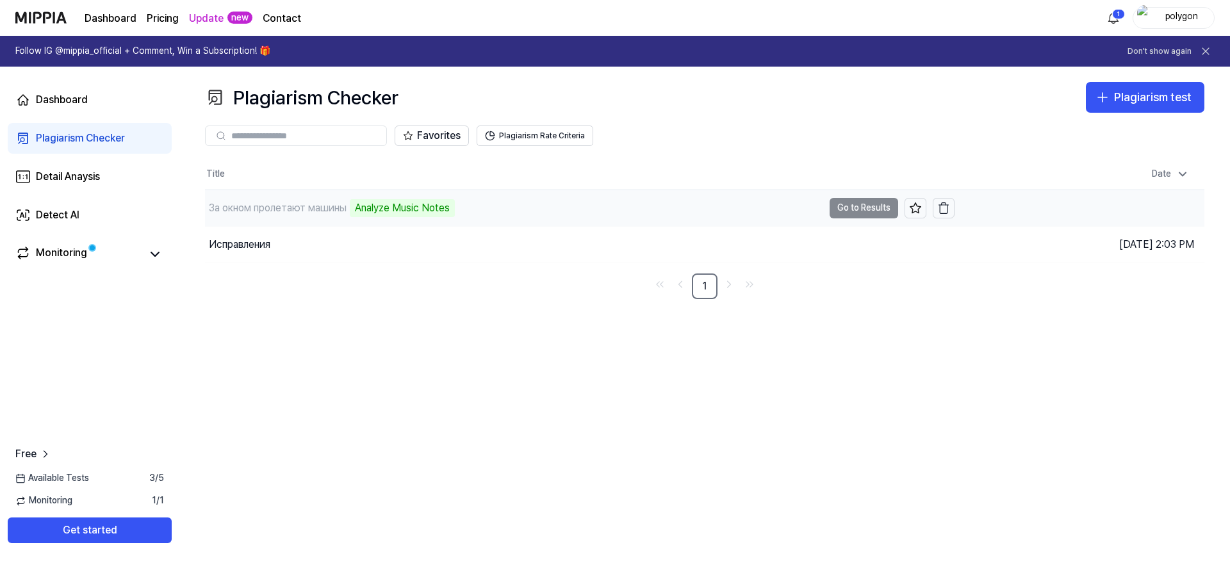
click at [627, 203] on div "За окном пролетают машины Analyze Music Notes" at bounding box center [514, 208] width 618 height 36
click at [305, 201] on div "За окном пролетают машины" at bounding box center [278, 208] width 138 height 15
click at [160, 252] on icon at bounding box center [154, 254] width 15 height 15
click at [409, 209] on div "Analyze Music Notes" at bounding box center [402, 208] width 105 height 18
click at [314, 213] on div "За окном пролетают машины" at bounding box center [278, 208] width 138 height 15
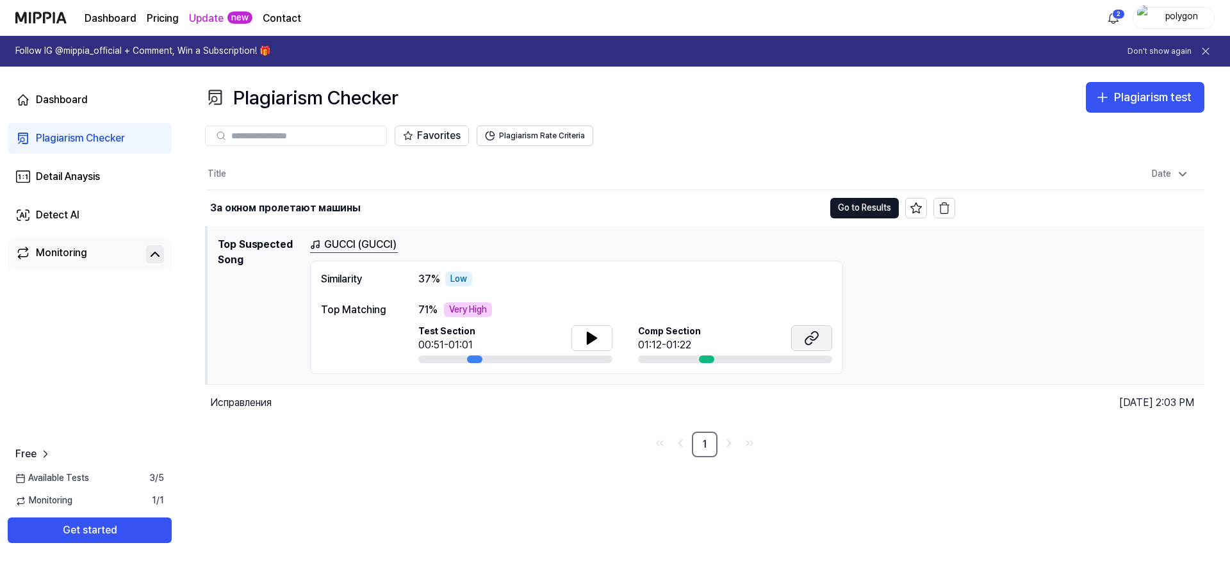
click at [810, 339] on icon at bounding box center [814, 336] width 8 height 8
click at [447, 278] on div "Low" at bounding box center [458, 279] width 27 height 15
click at [416, 219] on div "За окном пролетают машины" at bounding box center [515, 208] width 618 height 36
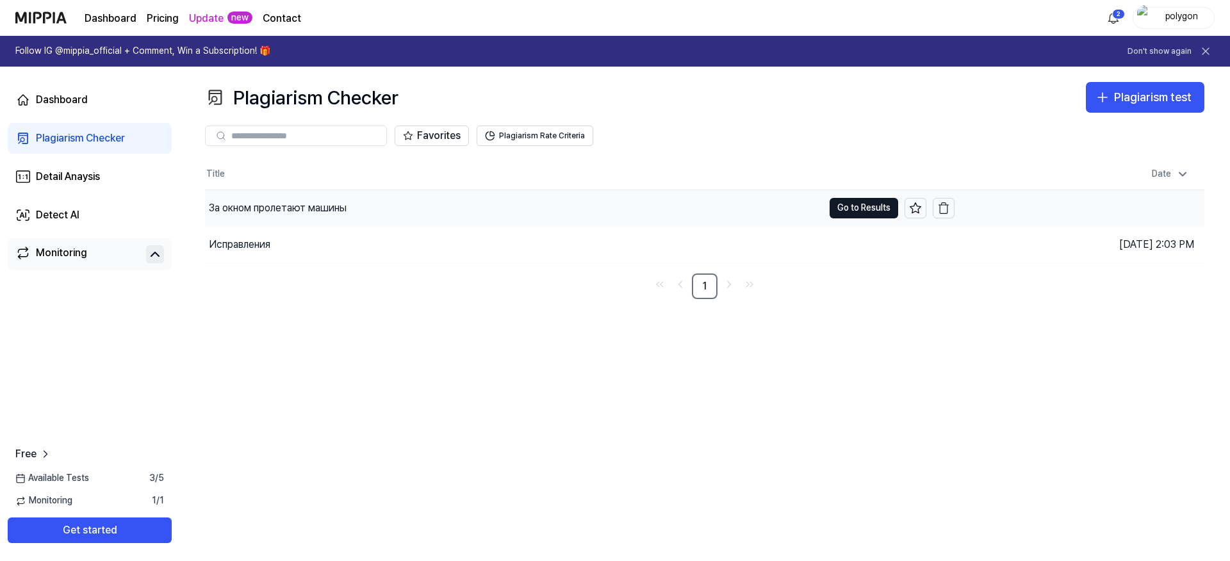
click at [291, 218] on div "За окном пролетают машины" at bounding box center [514, 208] width 618 height 36
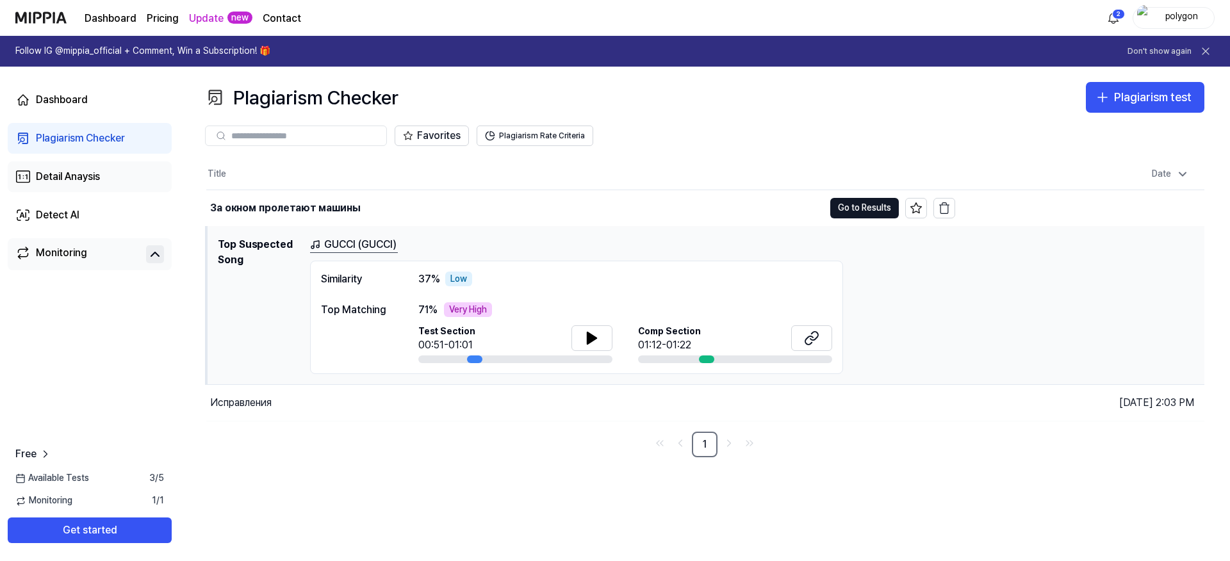
click at [75, 176] on div "Detail Anaysis" at bounding box center [68, 176] width 64 height 15
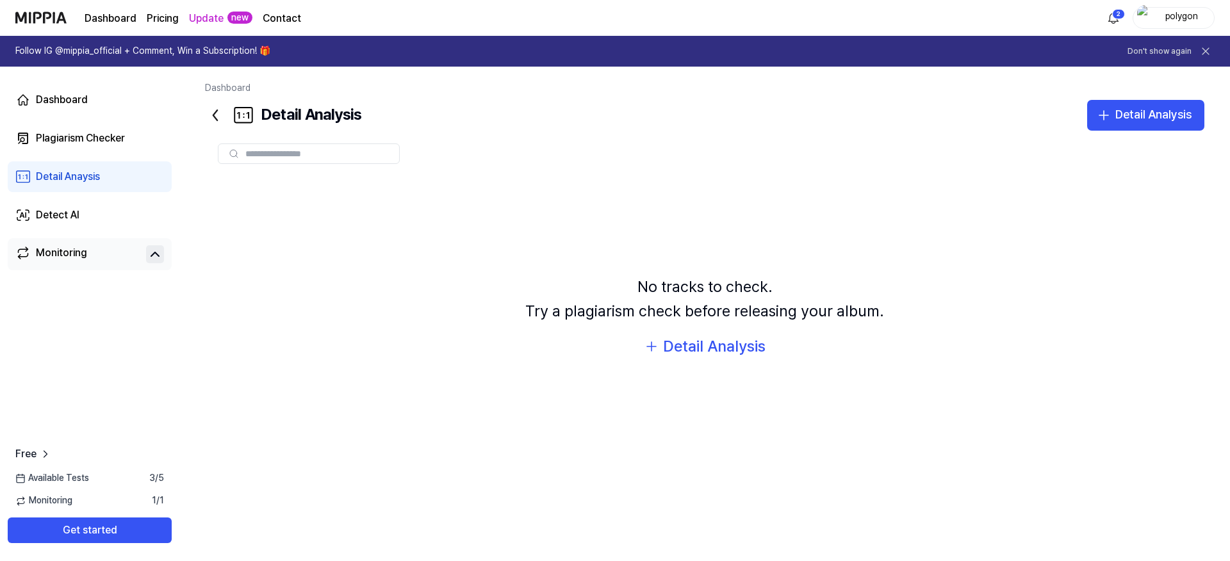
click at [112, 258] on link "Monitoring" at bounding box center [78, 254] width 126 height 18
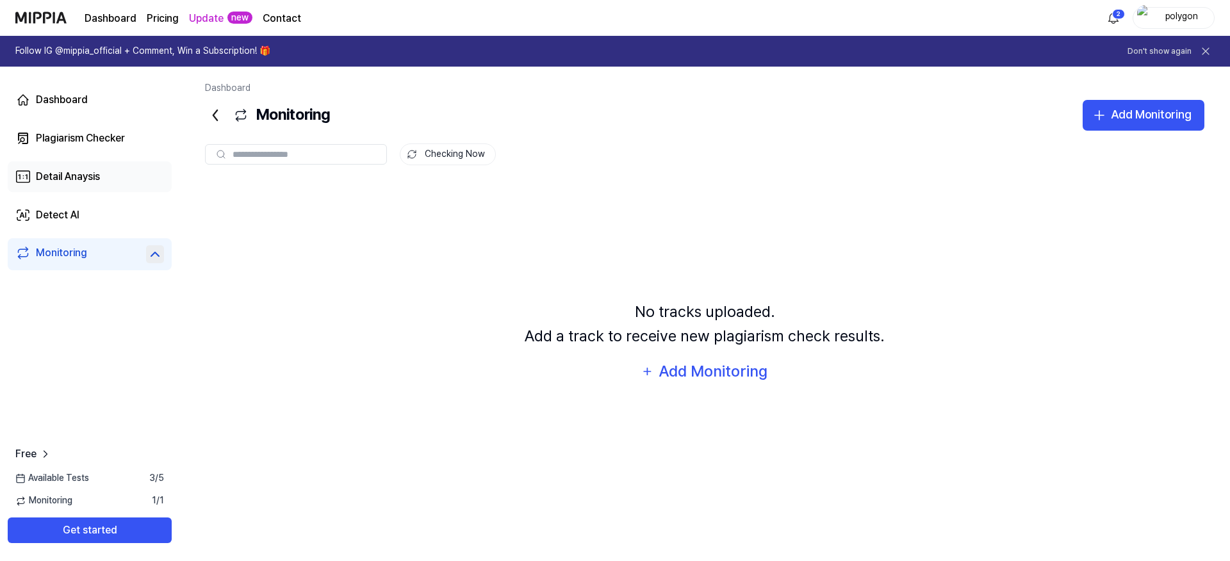
click at [84, 181] on div "Detail Anaysis" at bounding box center [68, 176] width 64 height 15
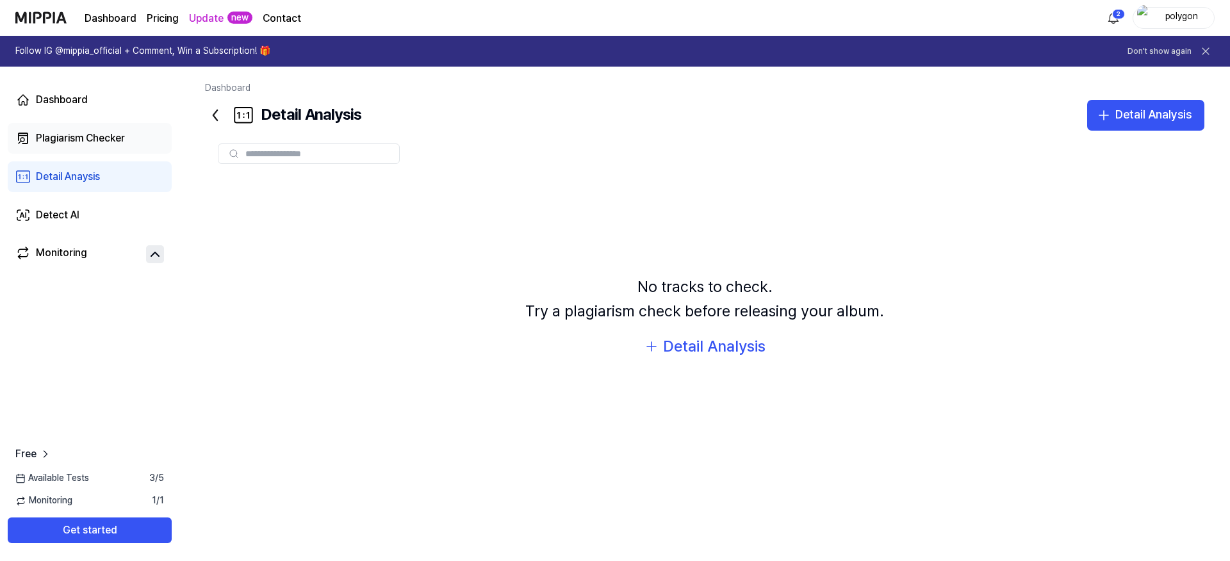
click at [94, 140] on div "Plagiarism Checker" at bounding box center [80, 138] width 89 height 15
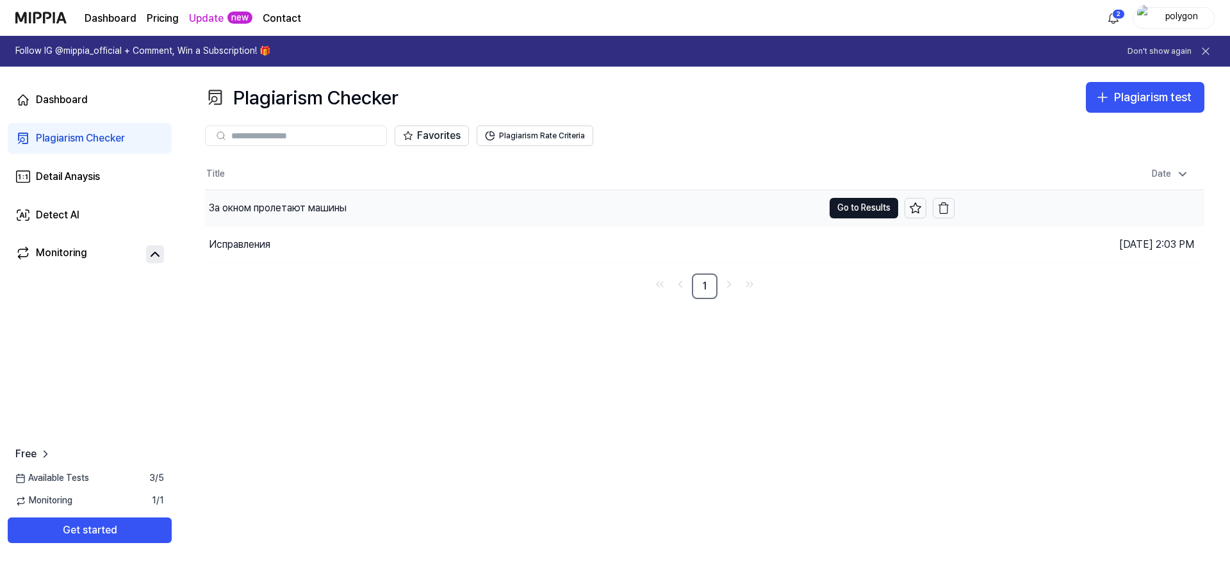
click at [295, 215] on div "За окном пролетают машины" at bounding box center [278, 208] width 138 height 15
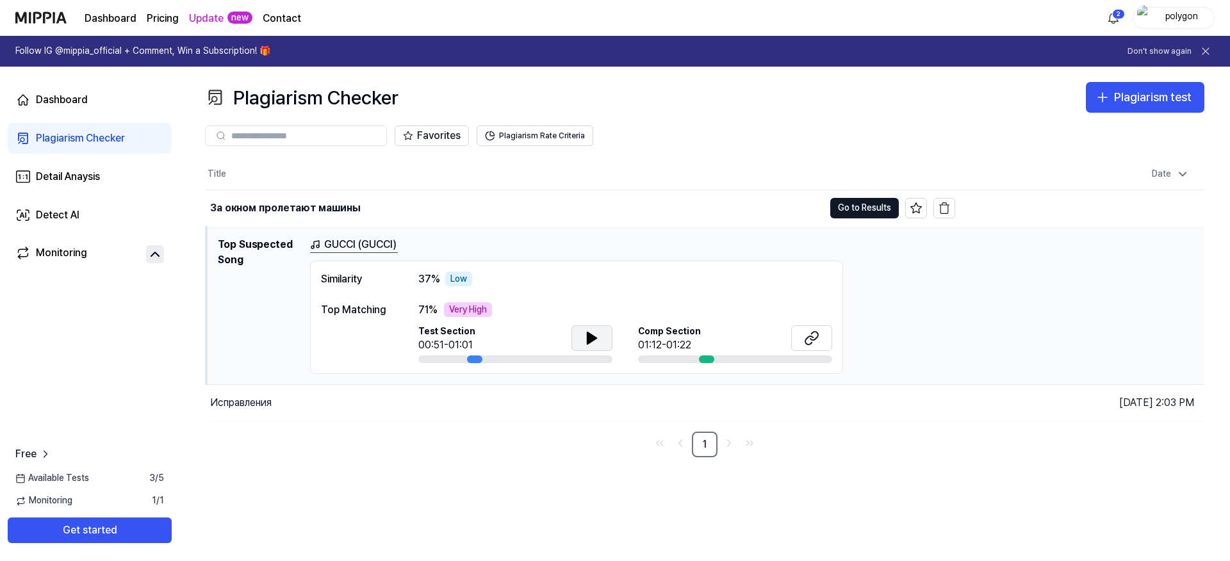
click at [578, 343] on button at bounding box center [592, 338] width 41 height 26
click at [580, 343] on button at bounding box center [592, 338] width 41 height 26
drag, startPoint x: 475, startPoint y: 360, endPoint x: 407, endPoint y: 361, distance: 67.9
click at [407, 361] on div "Top Matching 71 % Very High Test Section 00:51-01:01 Comp Section 01:12-01:22" at bounding box center [576, 333] width 511 height 62
drag, startPoint x: 476, startPoint y: 358, endPoint x: 432, endPoint y: 360, distance: 43.6
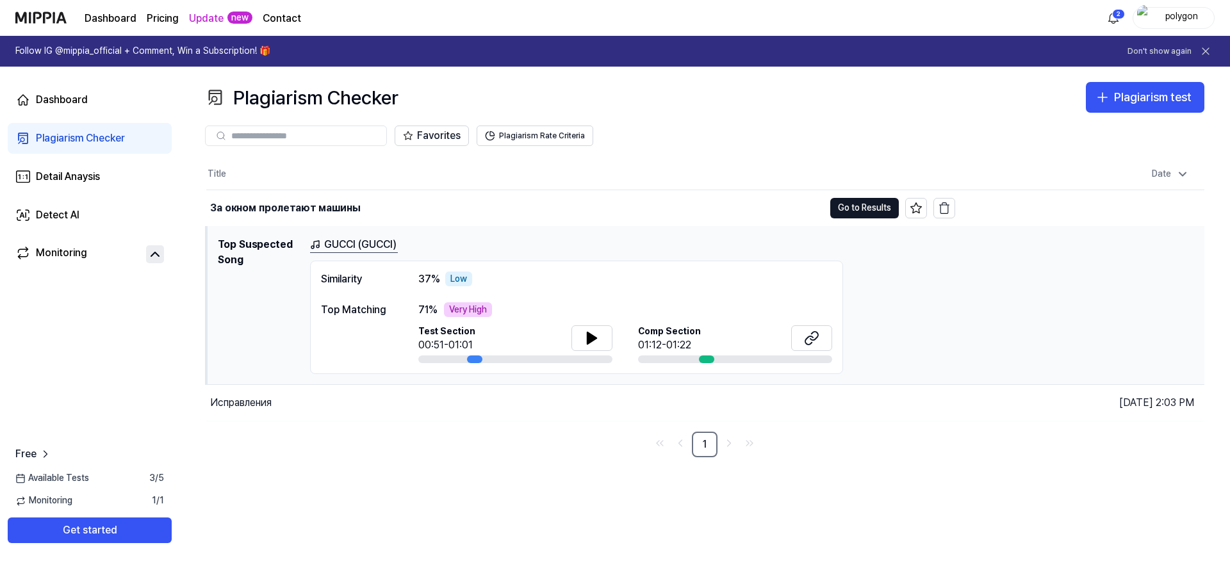
click at [432, 360] on div at bounding box center [515, 360] width 194 height 8
click at [83, 106] on div "Dashboard" at bounding box center [62, 99] width 52 height 15
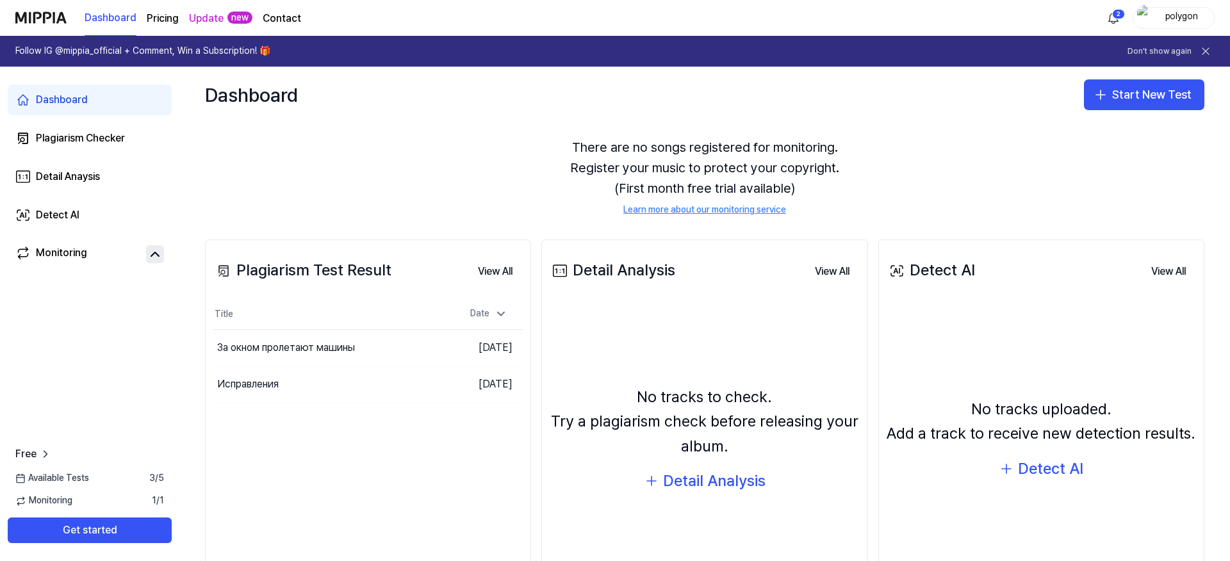
scroll to position [120, 0]
